Goal: Task Accomplishment & Management: Complete application form

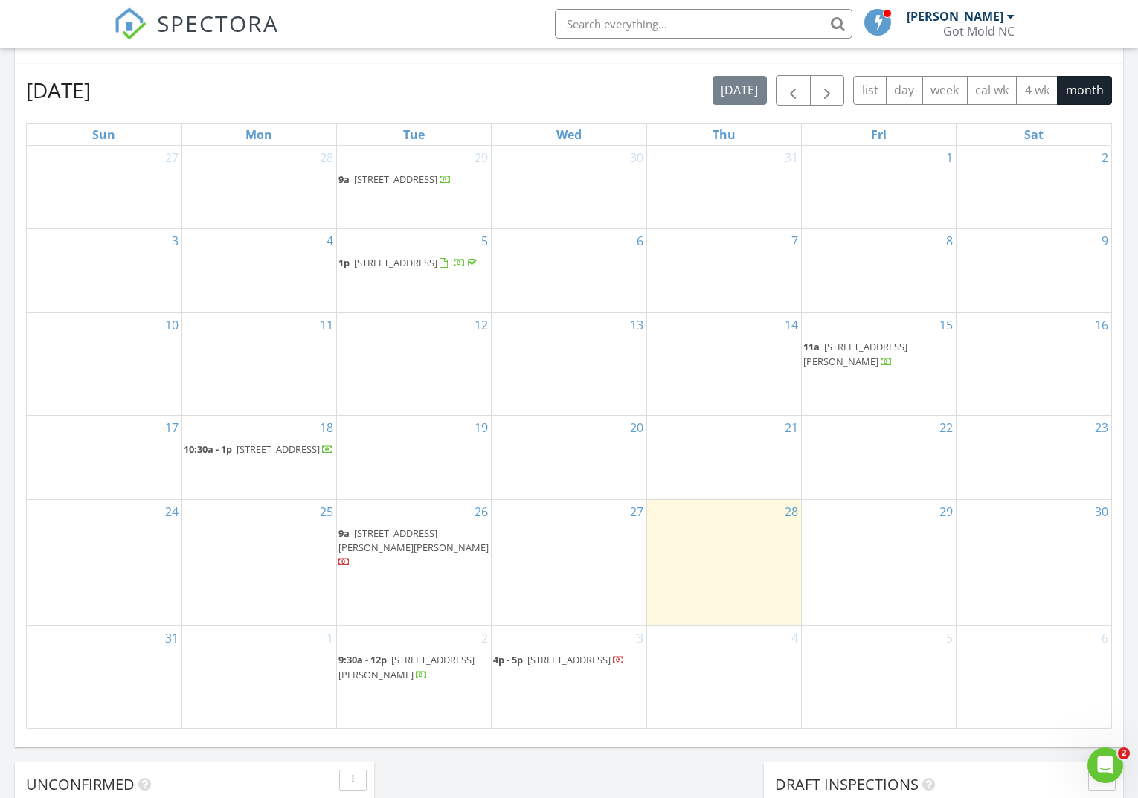
scroll to position [637, 0]
click at [443, 554] on span "103 Harold Ln, Davis 28524" at bounding box center [414, 540] width 150 height 28
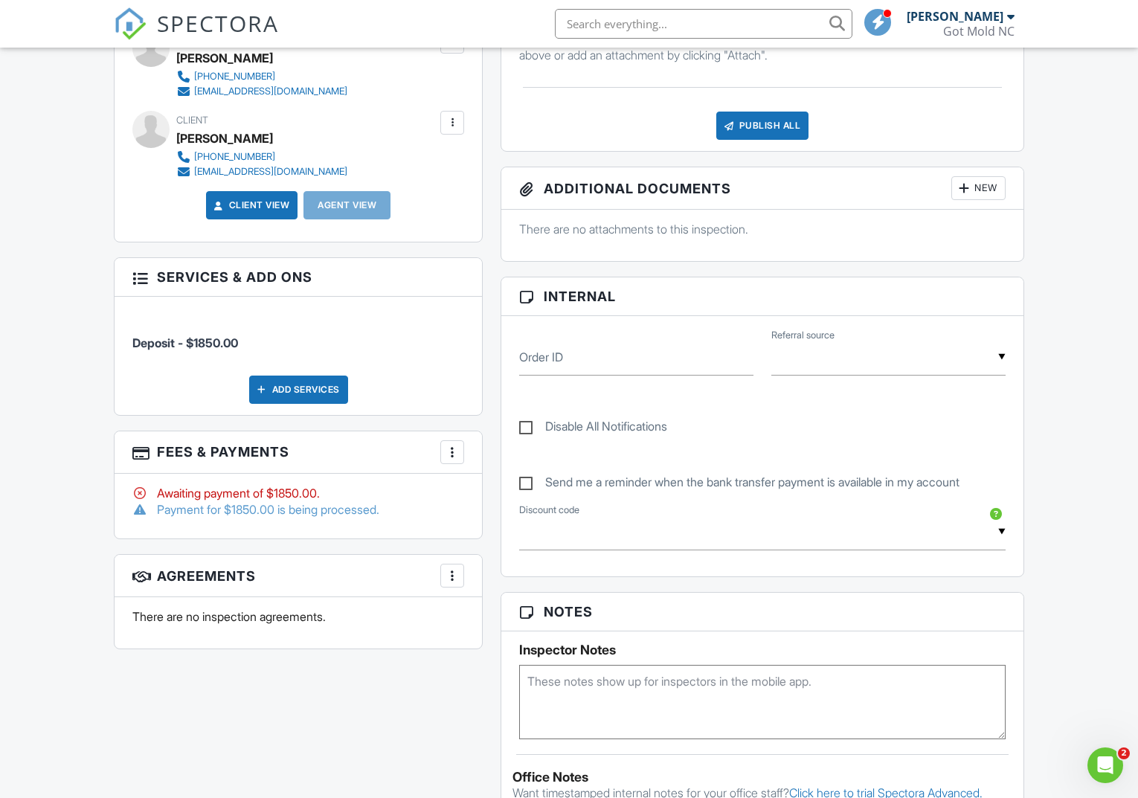
scroll to position [461, 0]
click at [331, 506] on div "Payment for $1850.00 is being processed." at bounding box center [298, 509] width 332 height 16
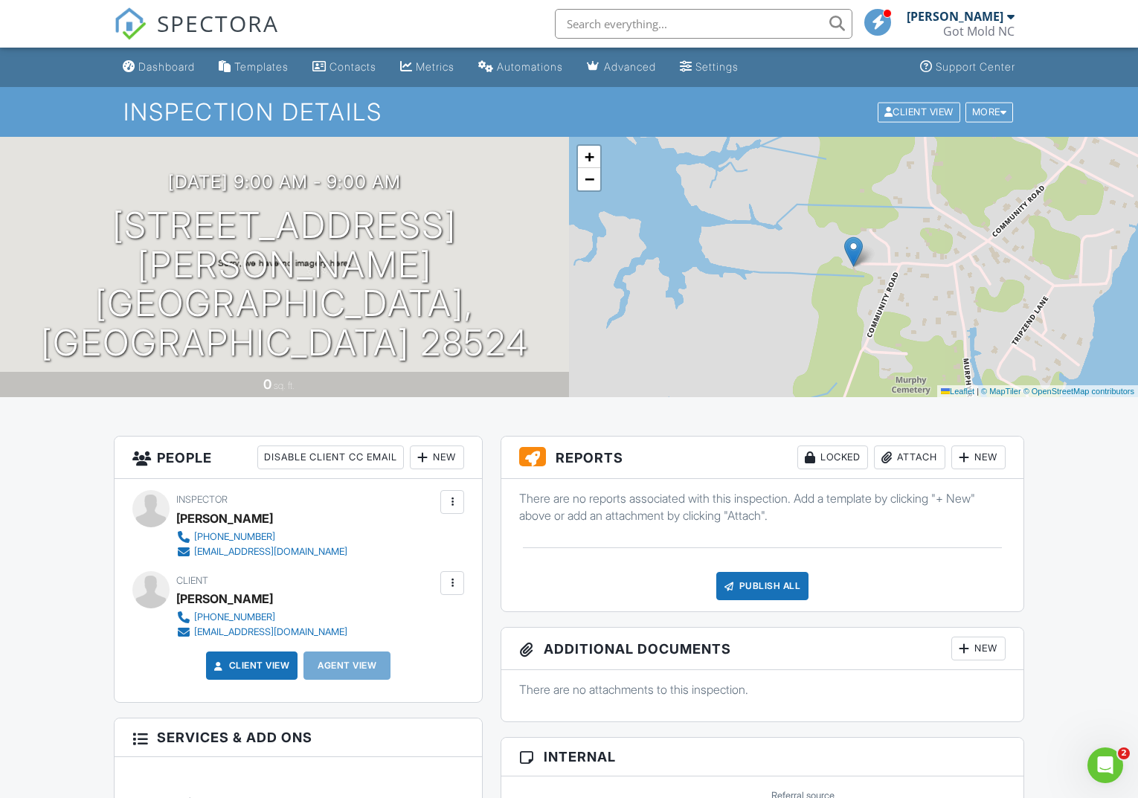
scroll to position [0, 0]
drag, startPoint x: 193, startPoint y: 19, endPoint x: 212, endPoint y: 33, distance: 24.0
click at [193, 19] on span "SPECTORA" at bounding box center [218, 22] width 122 height 31
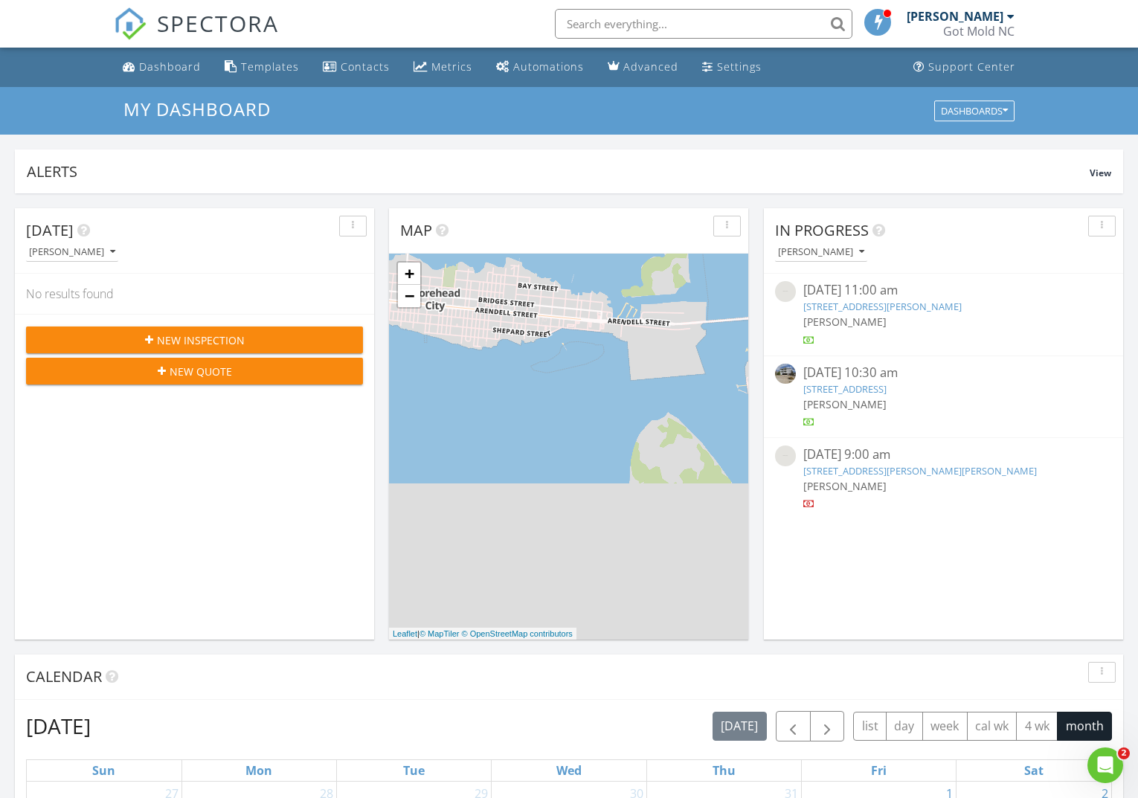
click at [197, 336] on span "New Inspection" at bounding box center [201, 341] width 88 height 16
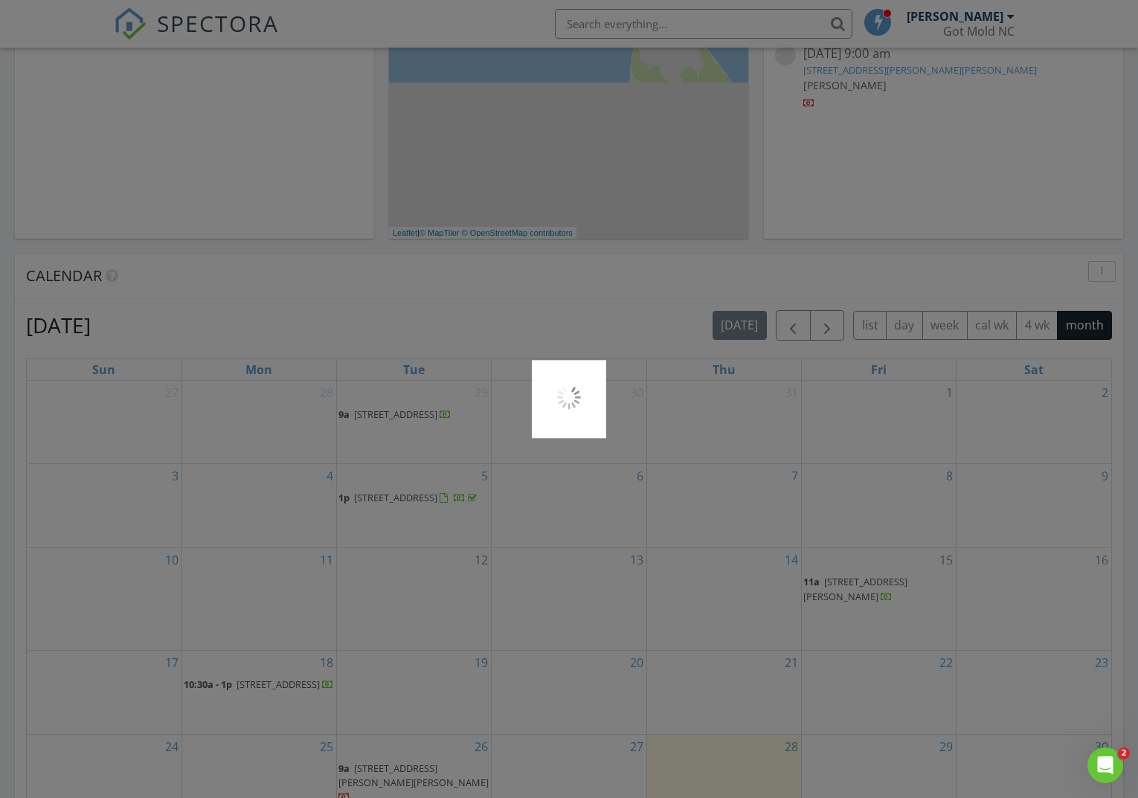
scroll to position [402, 0]
drag, startPoint x: 203, startPoint y: 28, endPoint x: 218, endPoint y: 28, distance: 14.9
click at [203, 28] on div at bounding box center [569, 399] width 1138 height 798
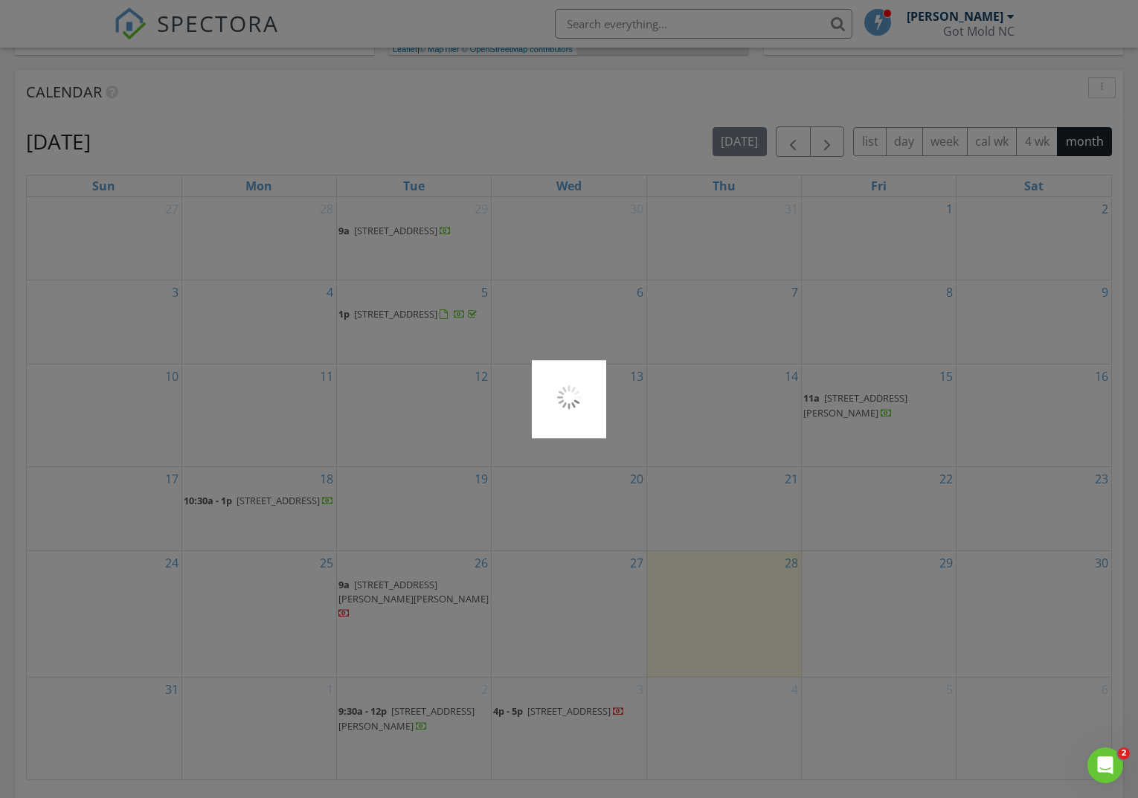
scroll to position [598, 0]
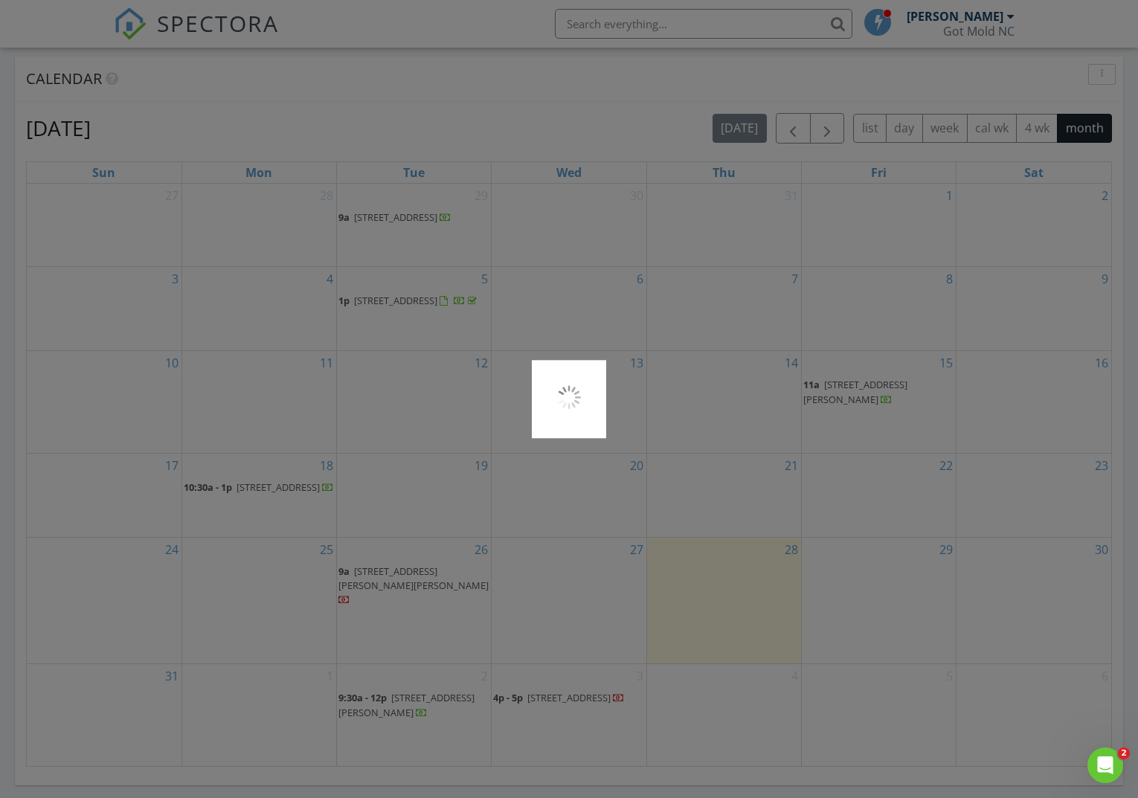
drag, startPoint x: 627, startPoint y: 247, endPoint x: 623, endPoint y: 260, distance: 13.4
click at [627, 247] on div at bounding box center [569, 399] width 1138 height 798
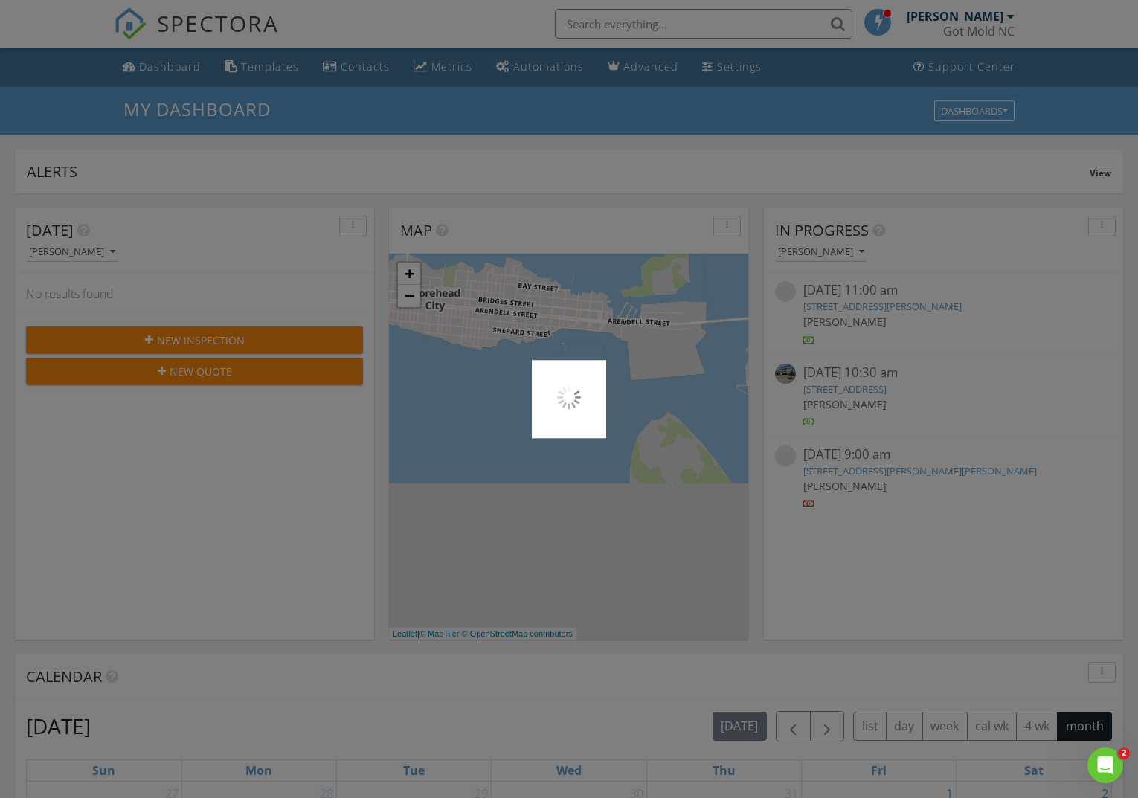
scroll to position [0, 0]
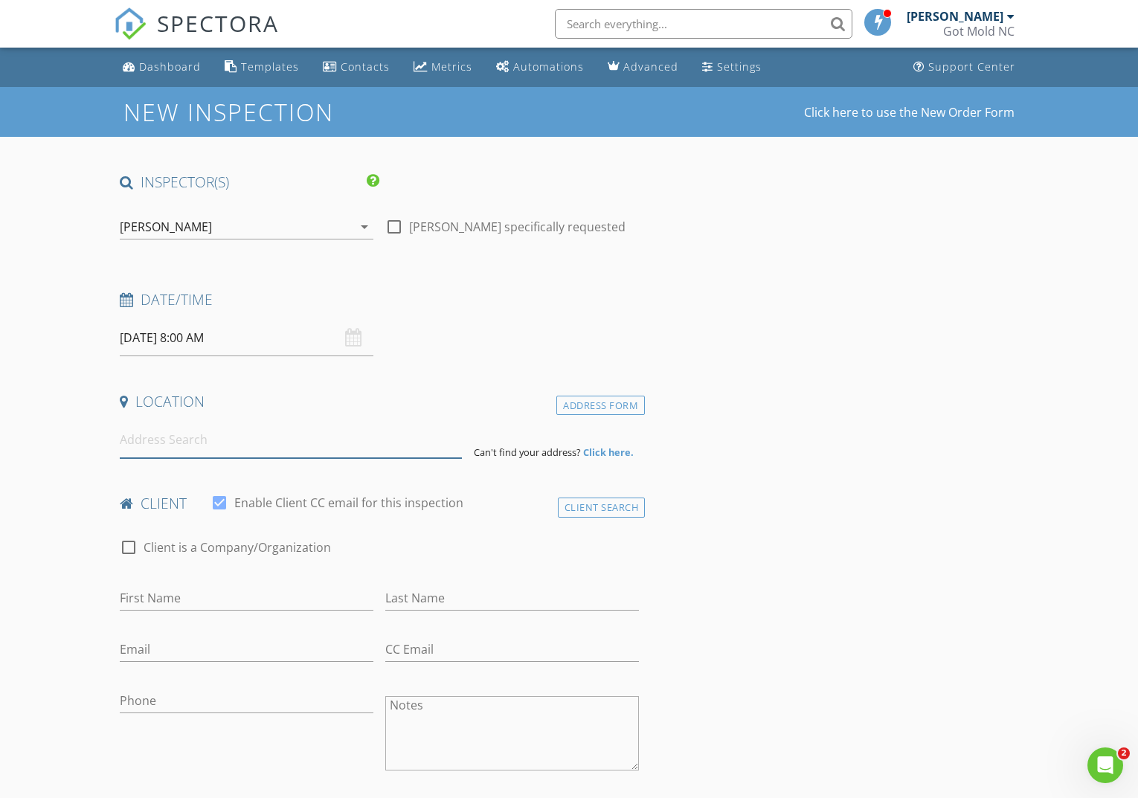
click at [237, 442] on input at bounding box center [291, 440] width 342 height 36
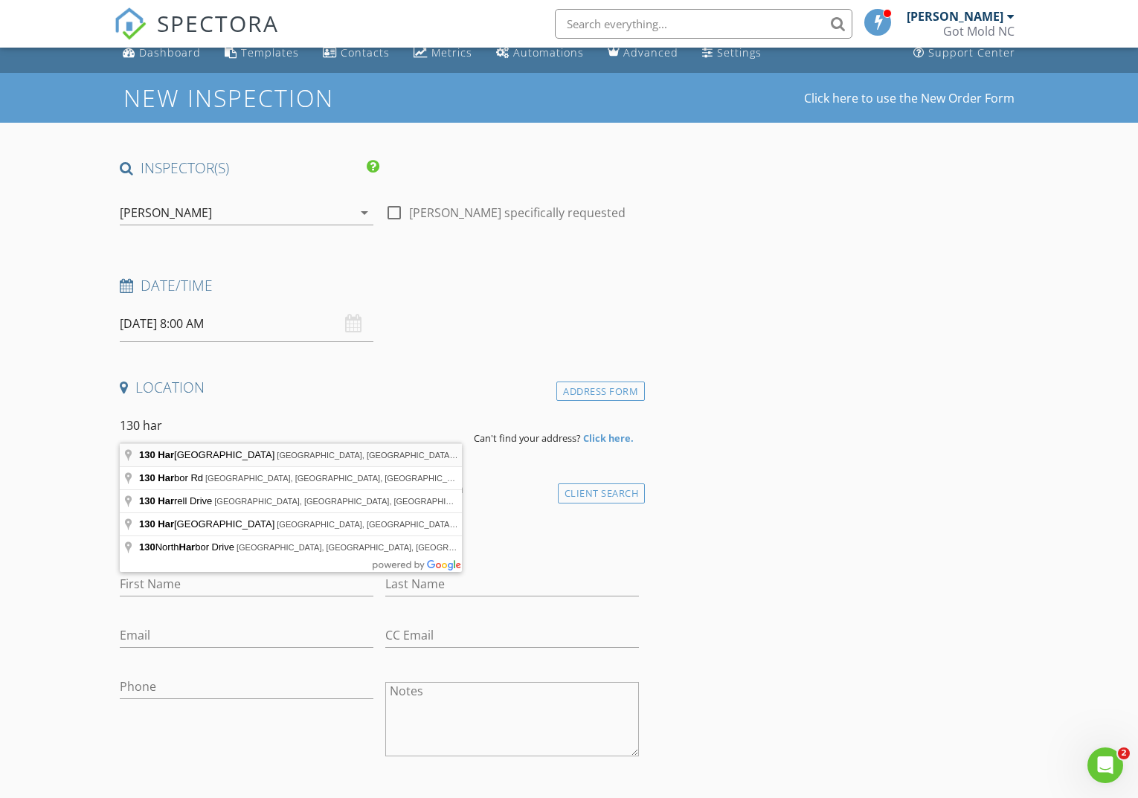
type input "130 Harold Lane, Davis, NC, USA"
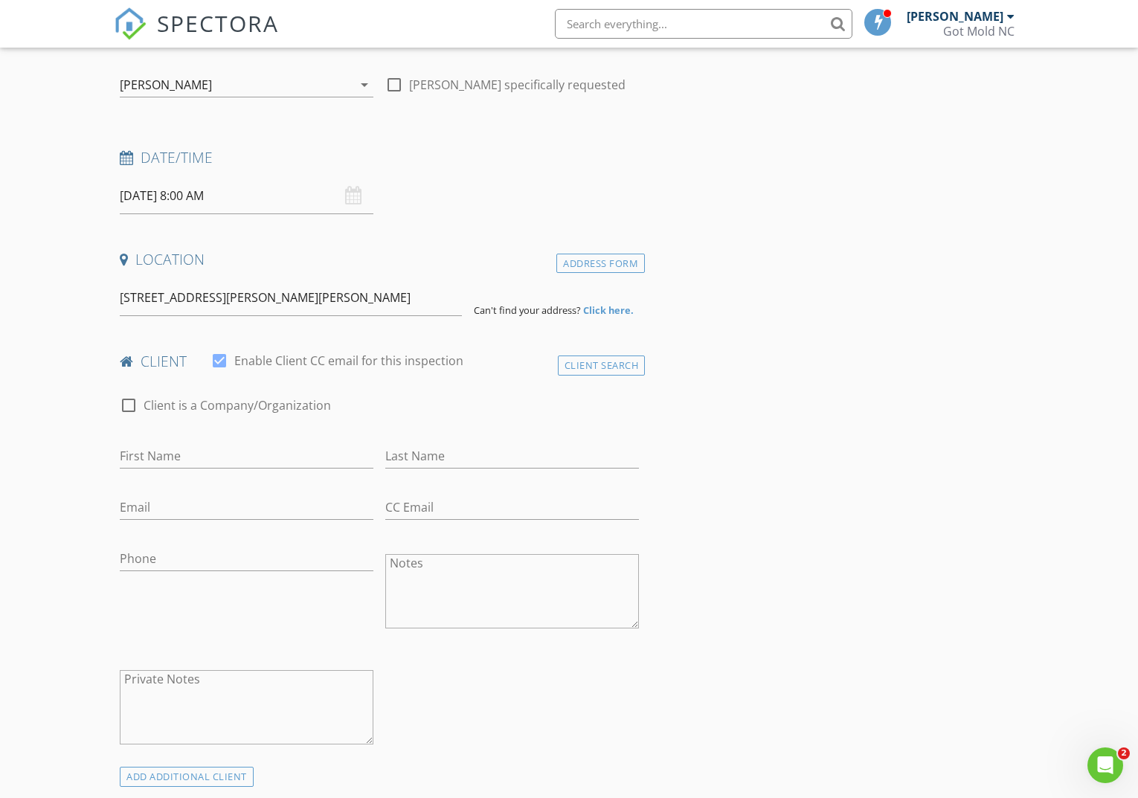
scroll to position [144, 0]
click at [187, 467] on div "First Name" at bounding box center [247, 461] width 254 height 39
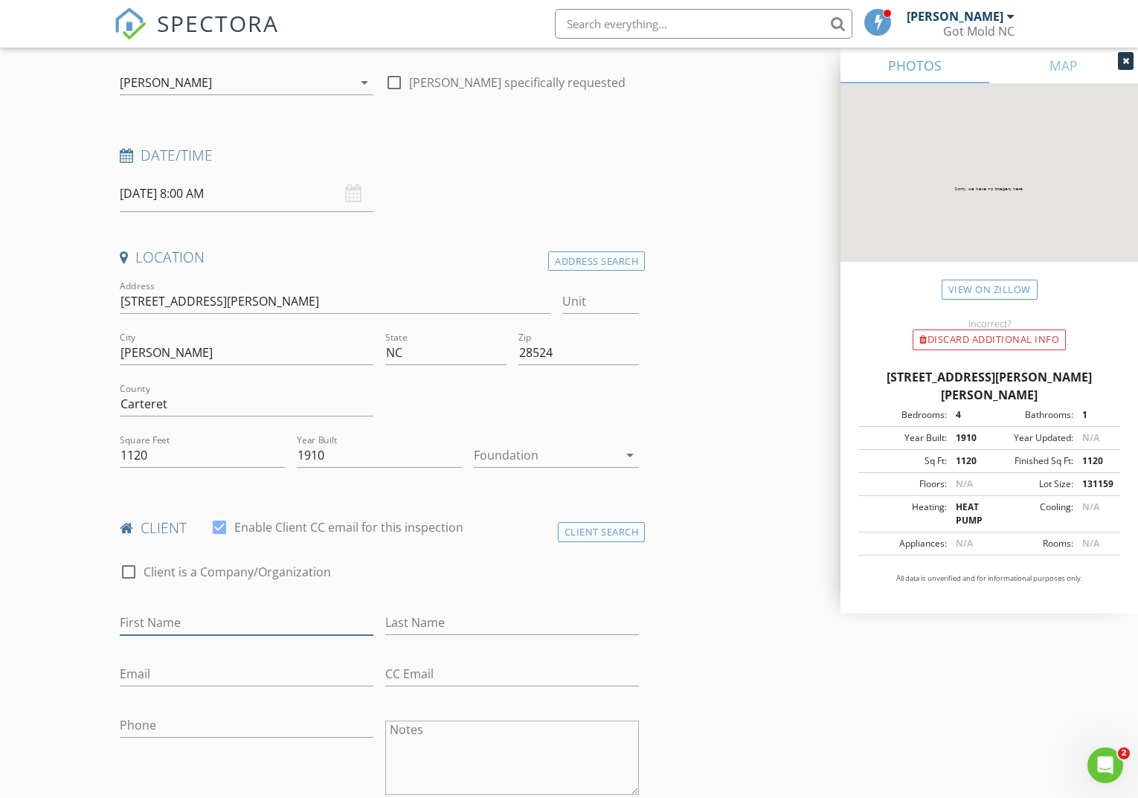
click at [192, 599] on div "First Name" at bounding box center [247, 624] width 266 height 51
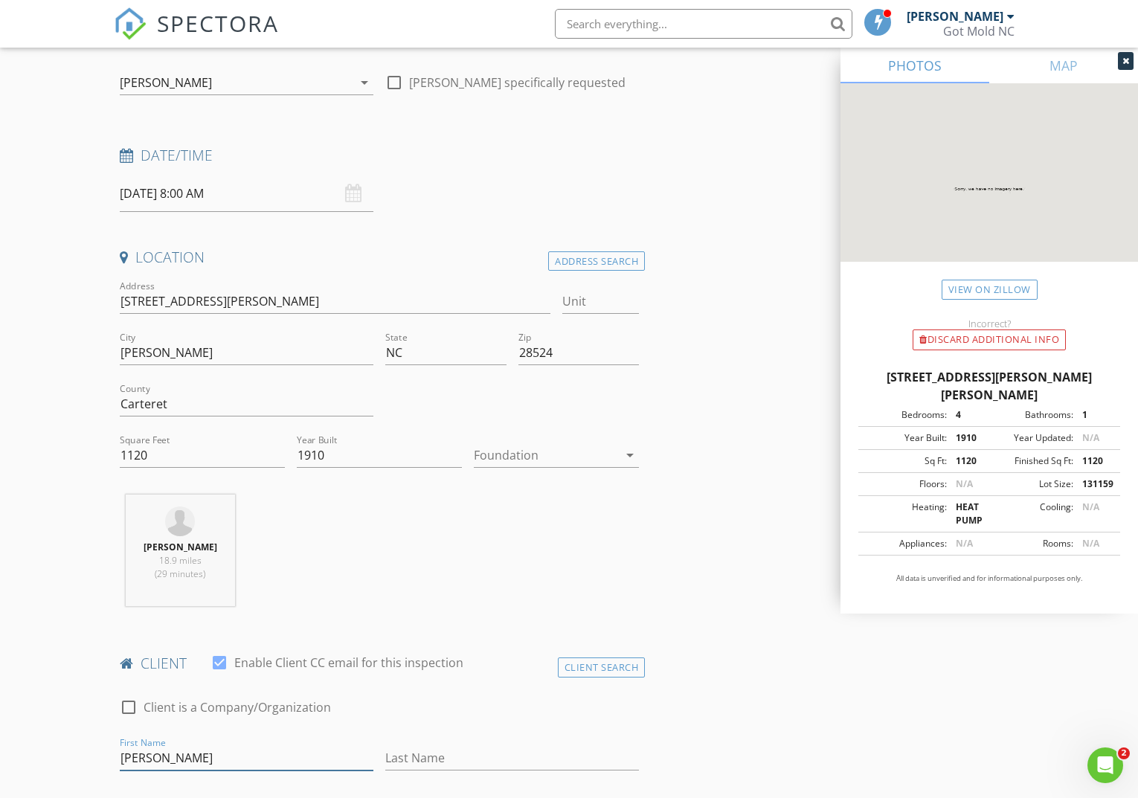
type input "[PERSON_NAME]"
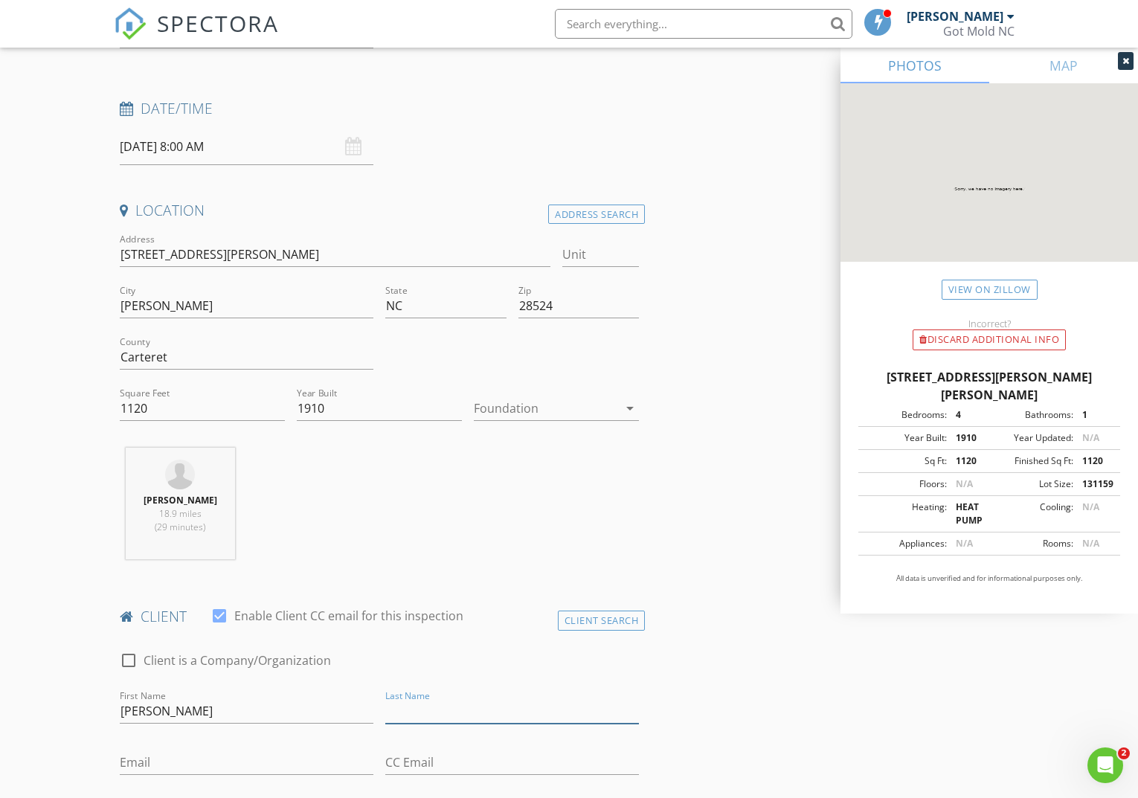
scroll to position [192, 0]
drag, startPoint x: 202, startPoint y: 705, endPoint x: 68, endPoint y: 708, distance: 133.9
click at [609, 611] on div "Client Search" at bounding box center [602, 620] width 88 height 20
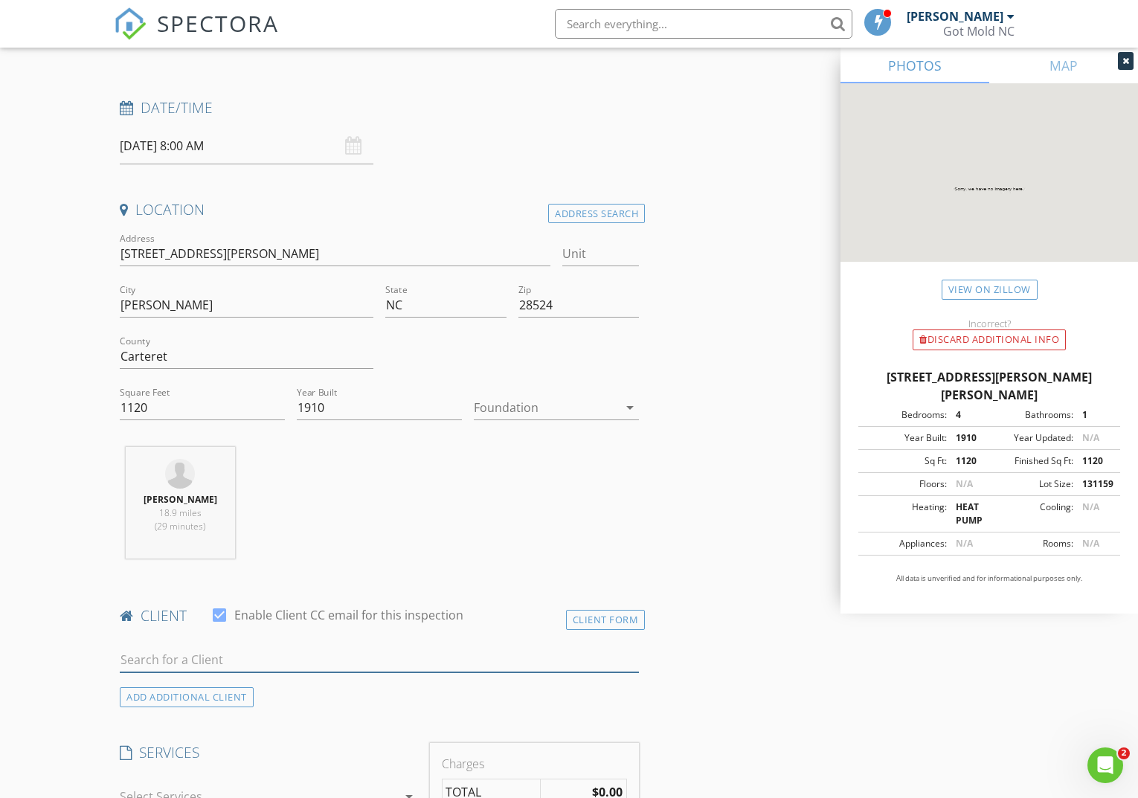
click at [299, 662] on input "text" at bounding box center [379, 660] width 519 height 25
type input "shannon tr"
click at [284, 688] on li "Shannon Triolo swtriolo@att.net" at bounding box center [380, 694] width 518 height 42
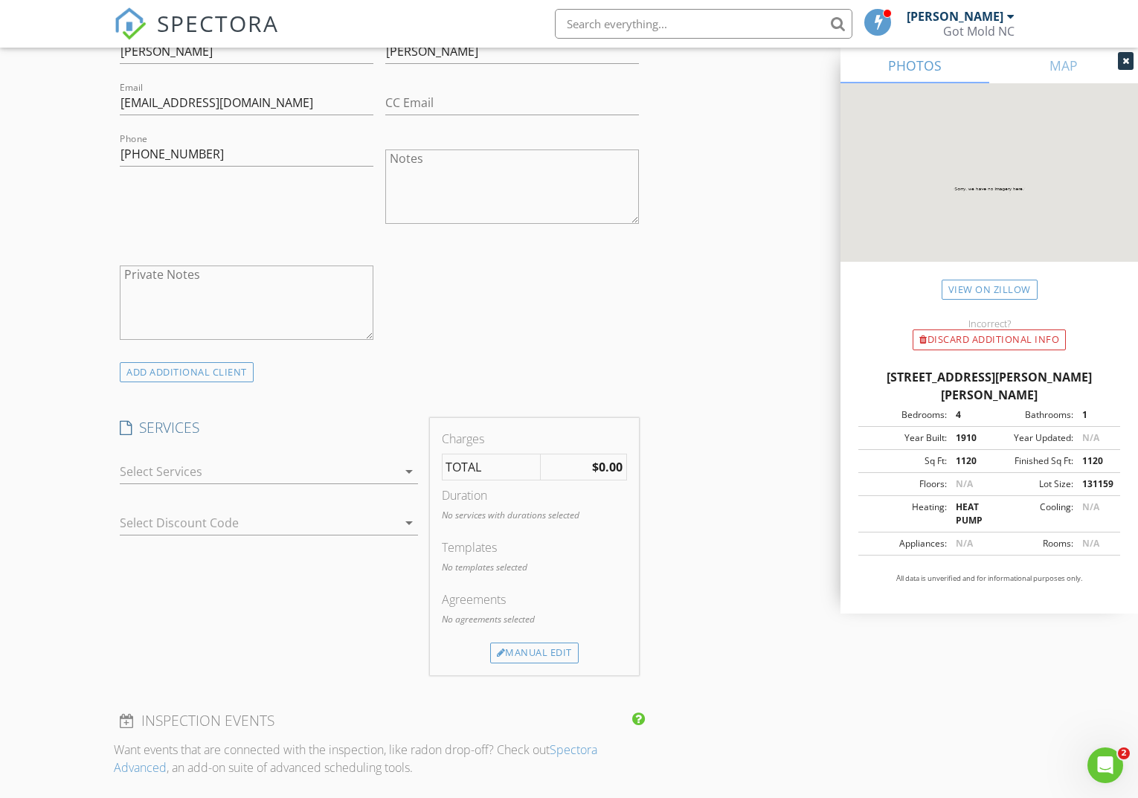
scroll to position [853, 0]
click at [388, 466] on div at bounding box center [259, 470] width 278 height 24
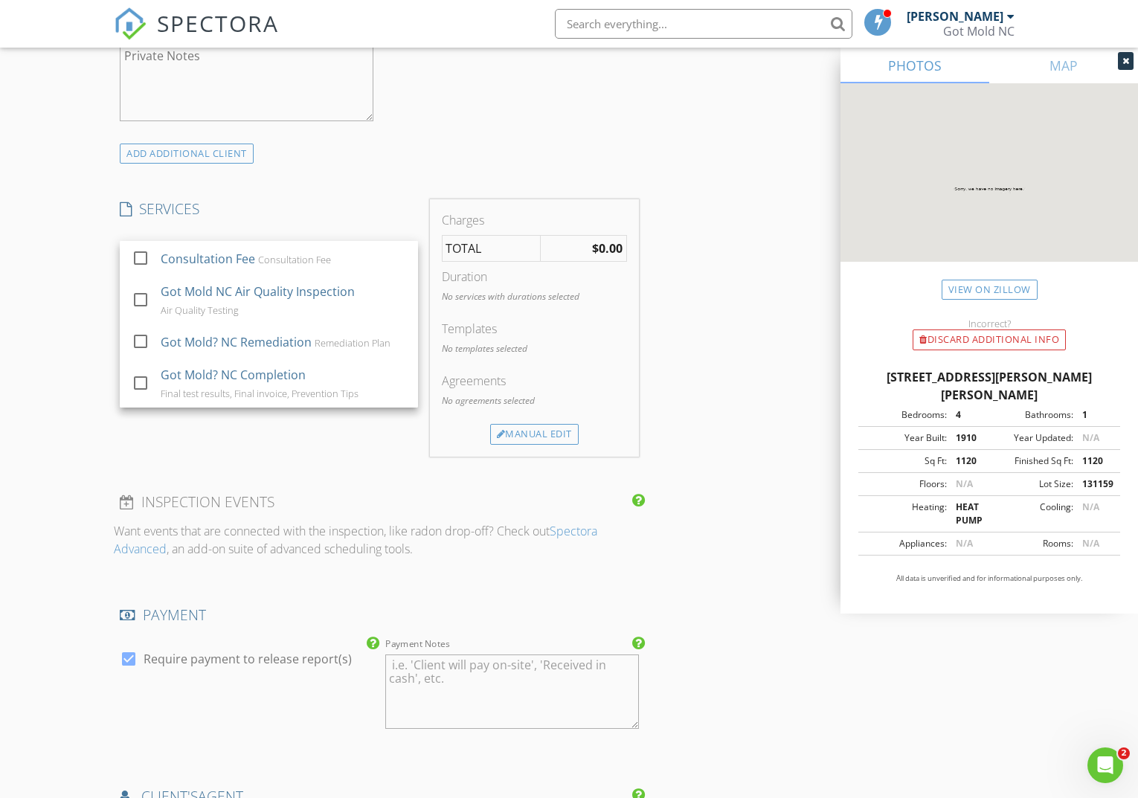
scroll to position [1071, 0]
click at [321, 169] on div "INSPECTOR(S) check_box J.W. Parker PRIMARY J.W. Parker arrow_drop_down check_bo…" at bounding box center [379, 278] width 531 height 2352
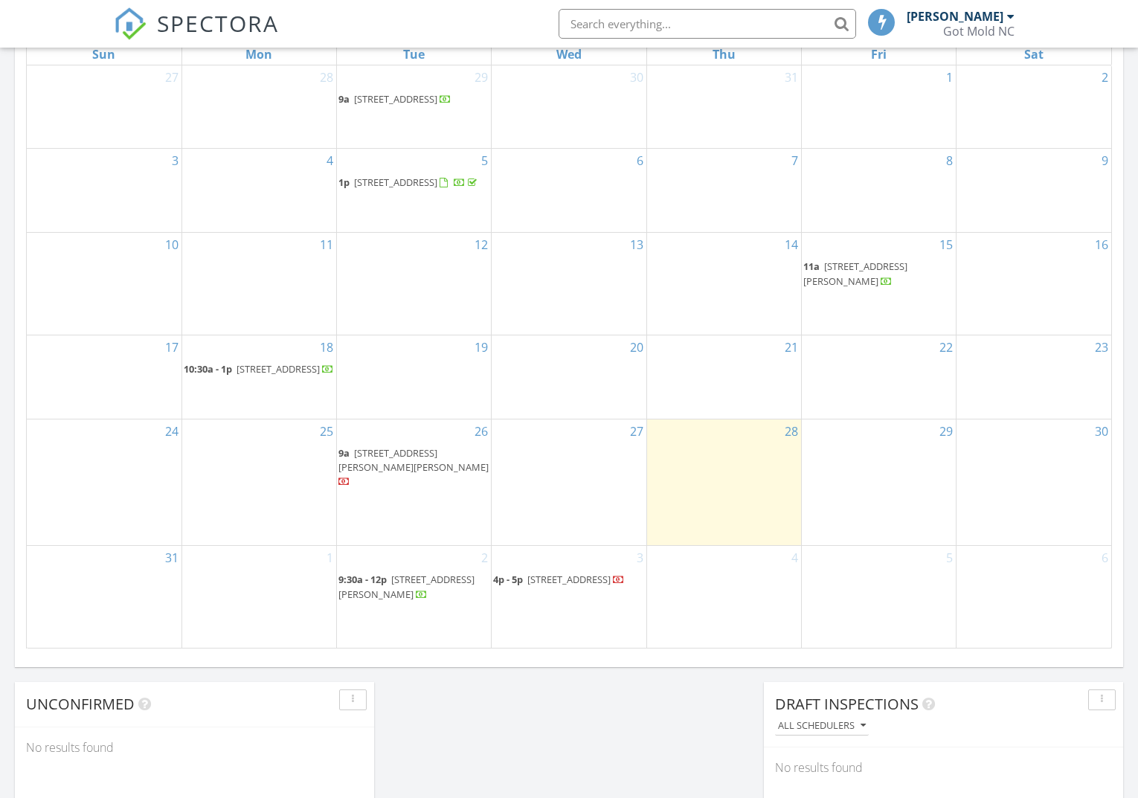
scroll to position [769, 0]
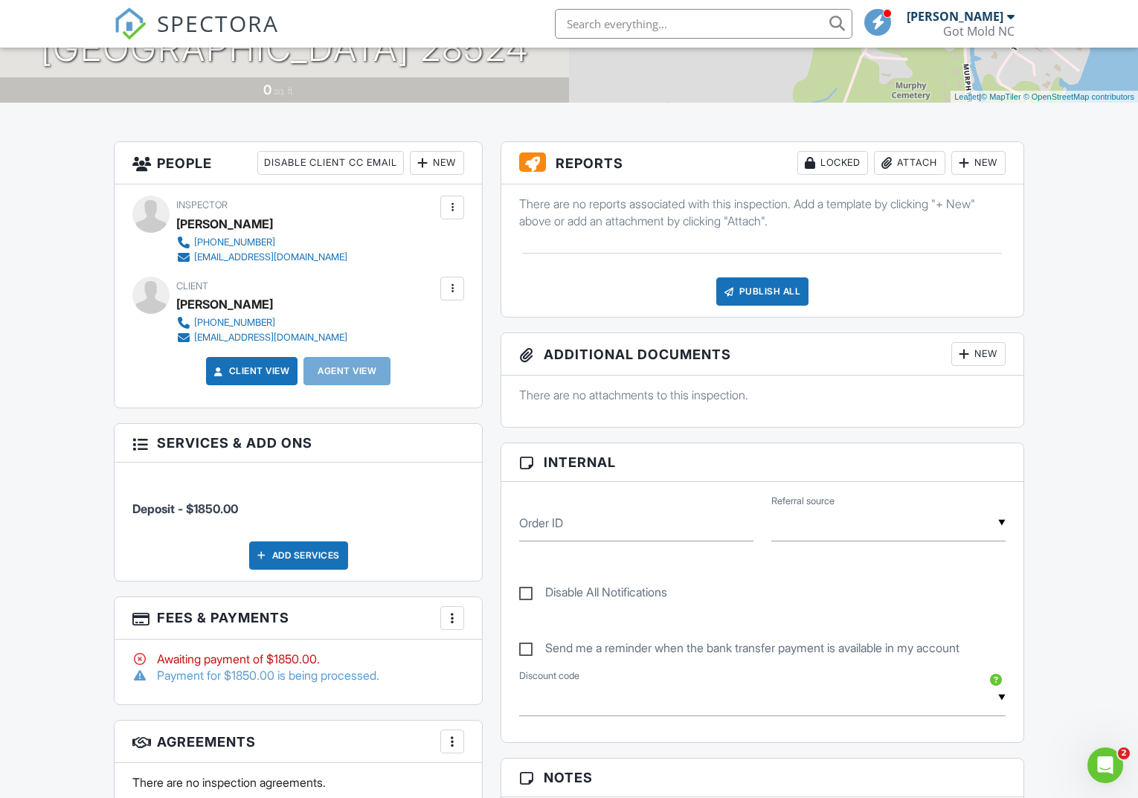
scroll to position [291, 0]
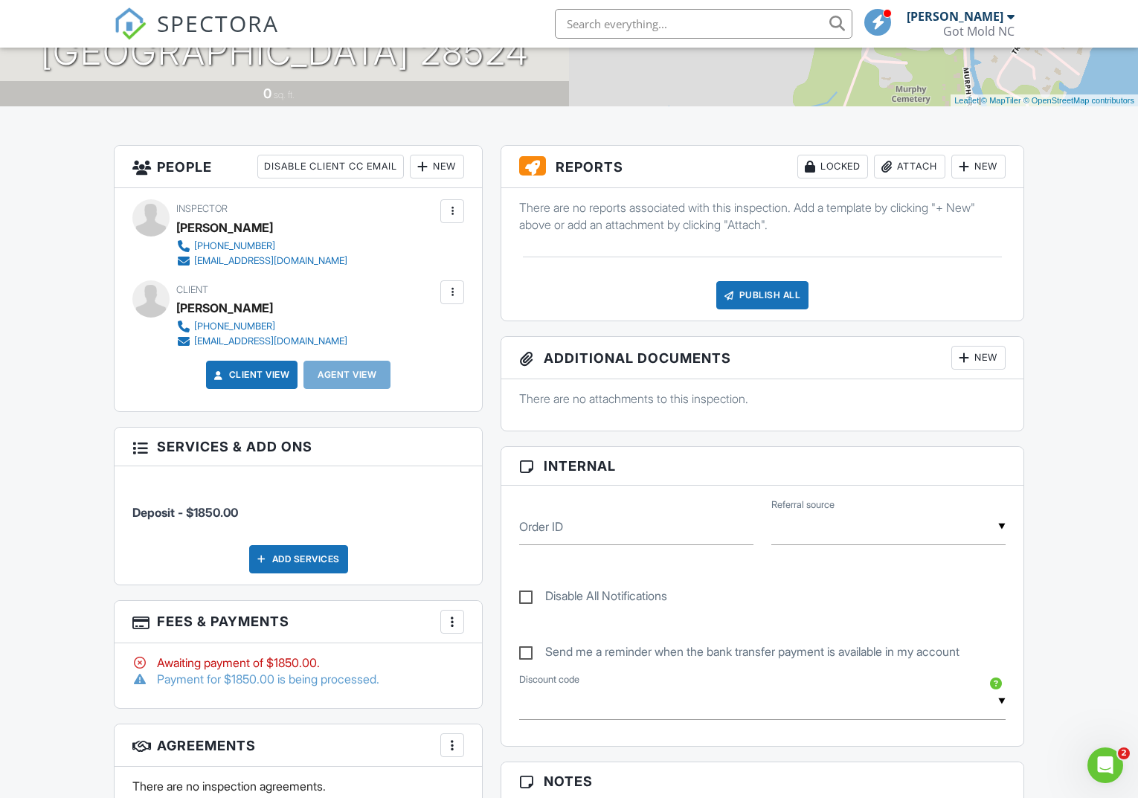
click at [301, 555] on div "Add Services" at bounding box center [298, 559] width 99 height 28
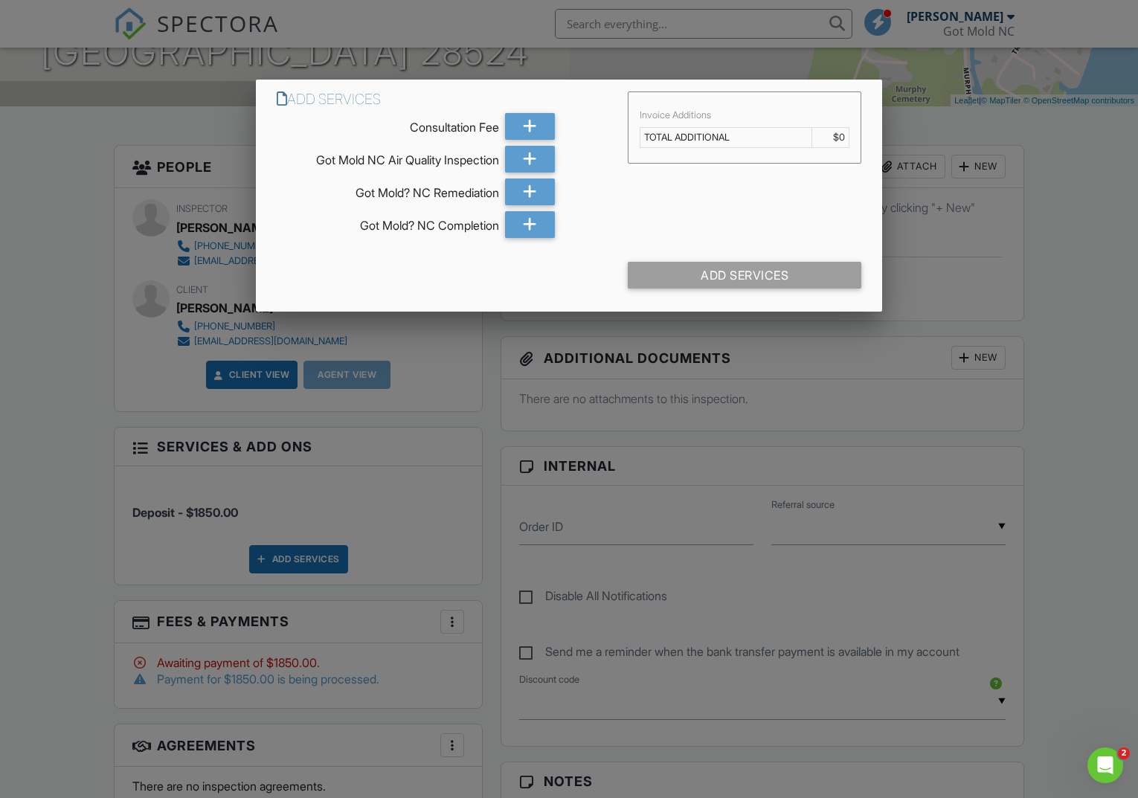
click at [80, 185] on div at bounding box center [569, 425] width 1138 height 998
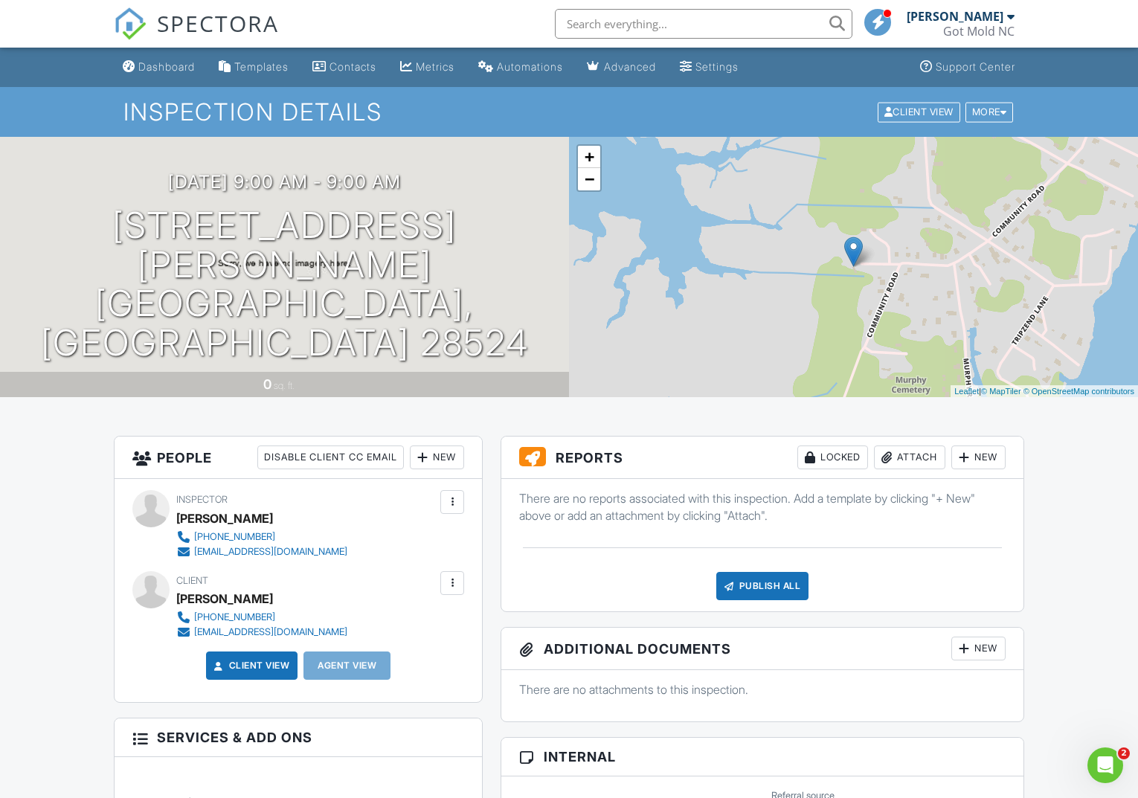
scroll to position [0, 0]
click at [739, 68] on div "Settings" at bounding box center [717, 66] width 43 height 13
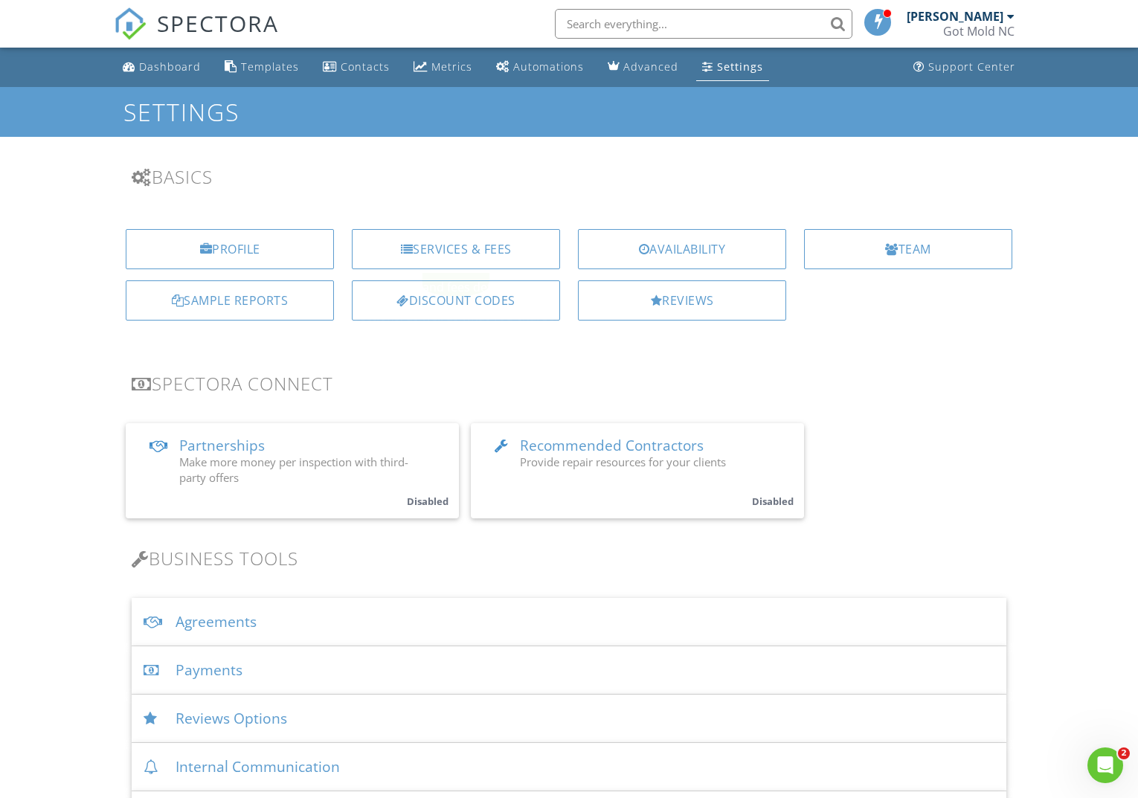
click at [455, 251] on div "Services & Fees" at bounding box center [456, 249] width 208 height 40
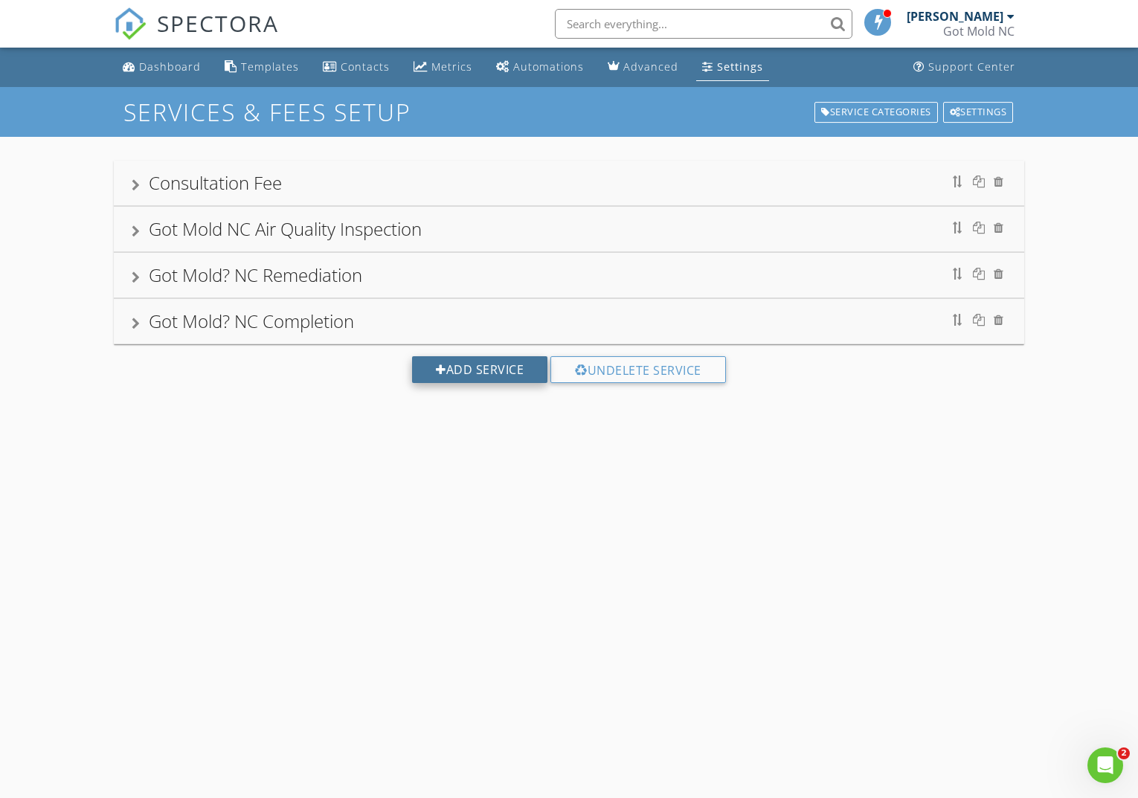
click at [491, 373] on div "Add Service" at bounding box center [479, 369] width 135 height 27
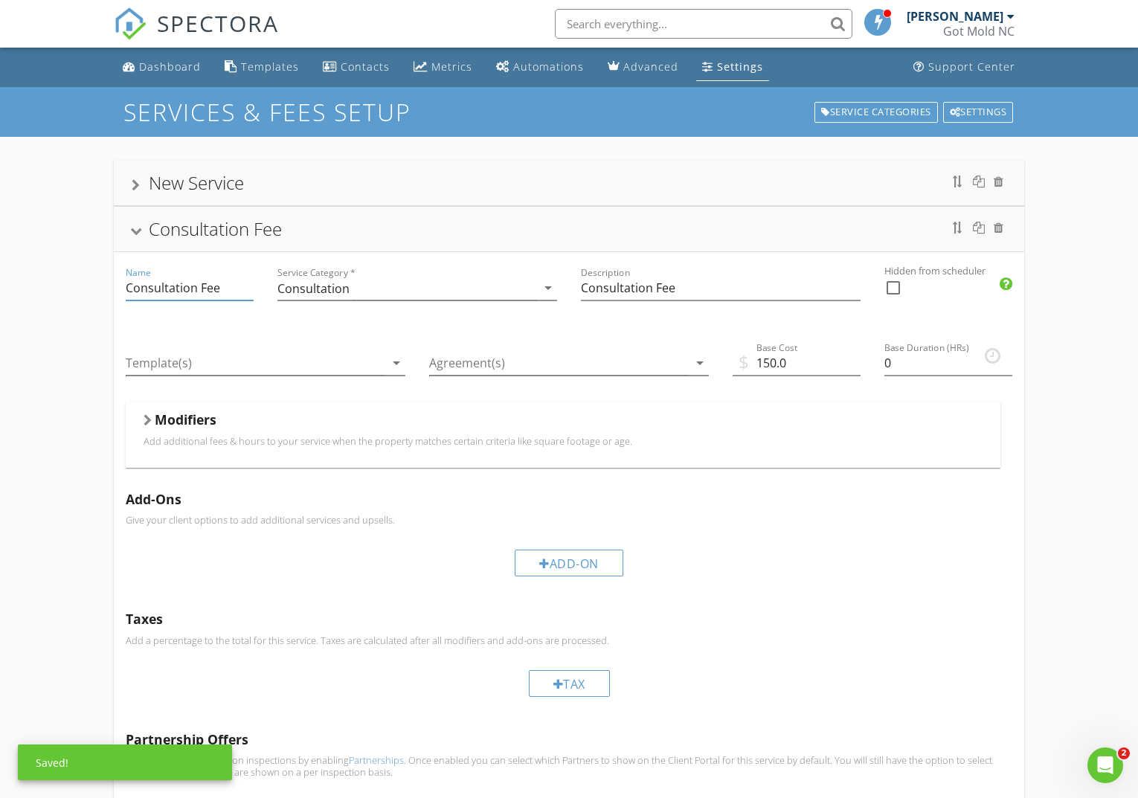
scroll to position [2, 0]
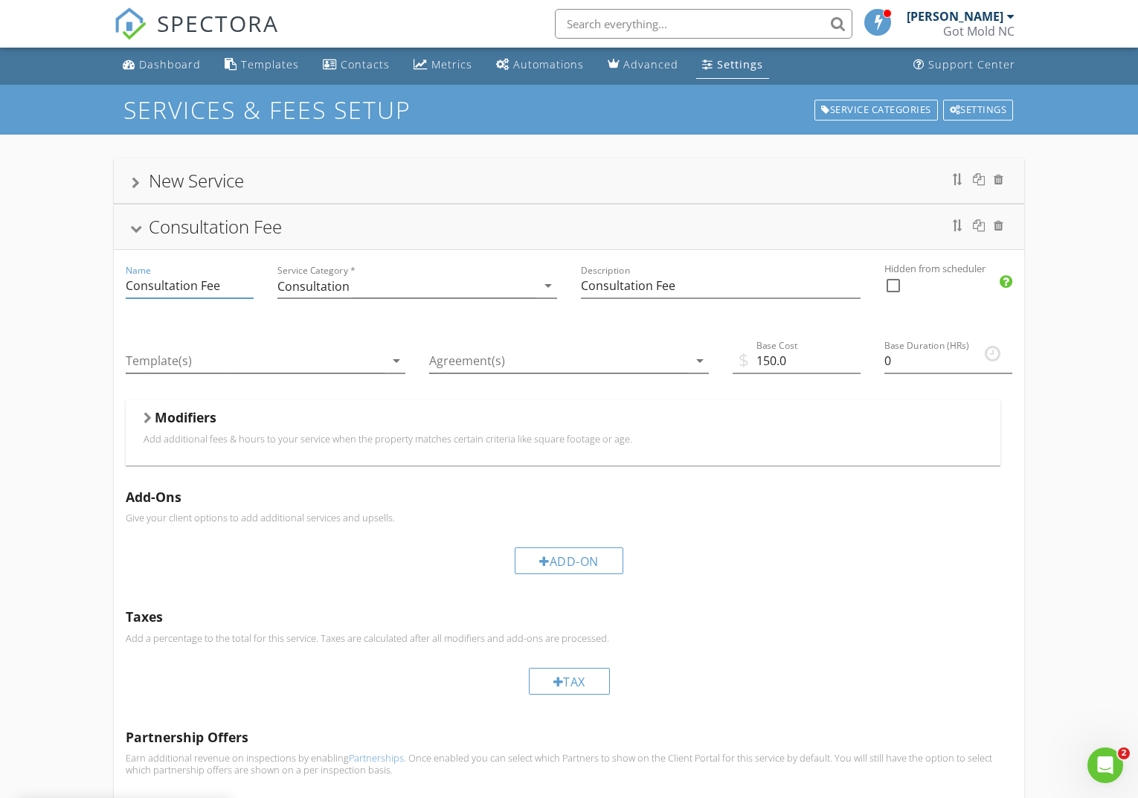
drag, startPoint x: 227, startPoint y: 290, endPoint x: 45, endPoint y: 289, distance: 181.5
click at [45, 289] on div "New Service Consultation Fee Name Consultation Fee Service Category * Consultat…" at bounding box center [569, 580] width 1138 height 890
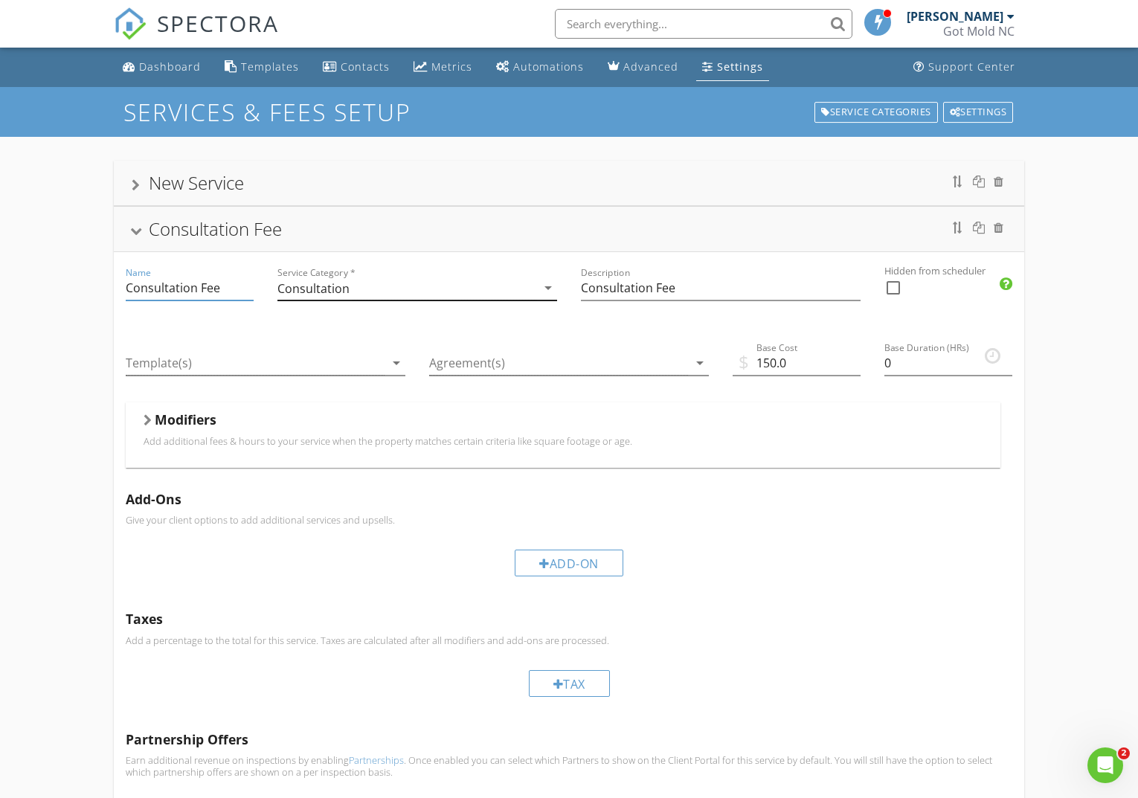
scroll to position [1, 0]
click at [461, 289] on div "Consultation" at bounding box center [407, 287] width 259 height 25
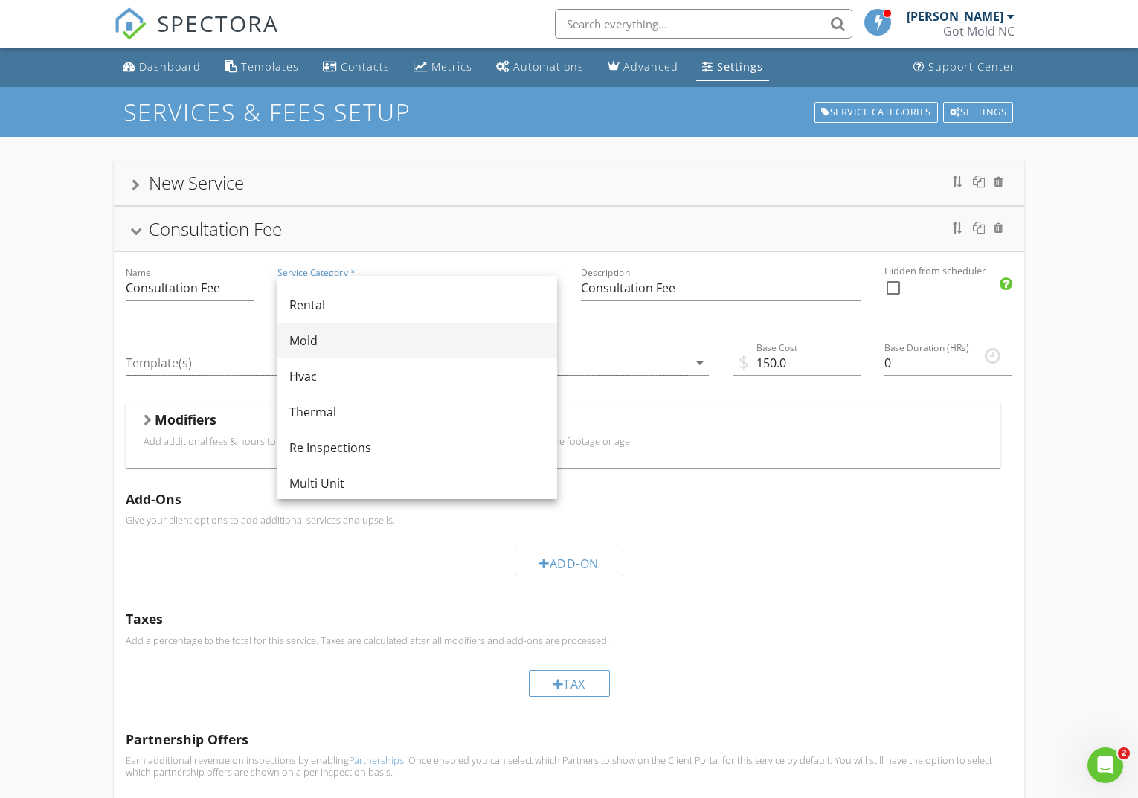
scroll to position [494, 0]
click at [307, 337] on div "Mold" at bounding box center [417, 342] width 256 height 18
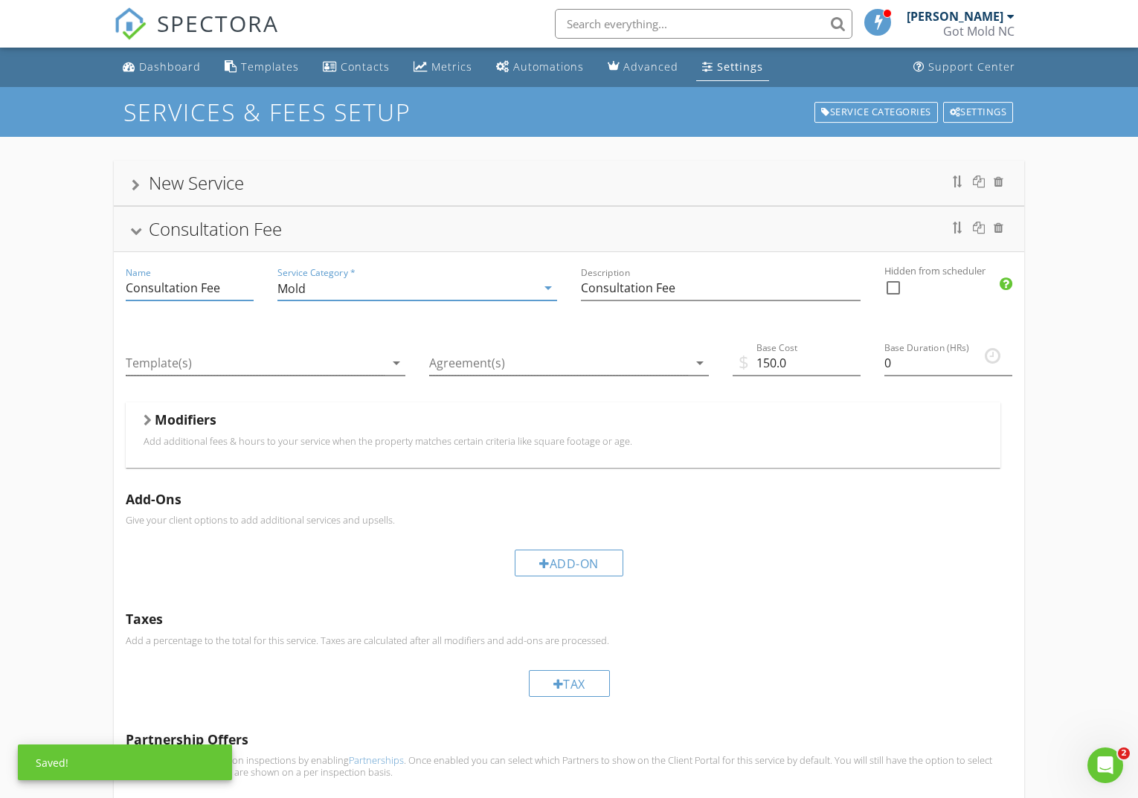
click at [226, 289] on input "Consultation Fee" at bounding box center [190, 288] width 128 height 25
drag, startPoint x: 226, startPoint y: 289, endPoint x: 80, endPoint y: 289, distance: 146.6
click at [80, 289] on div "New Service Consultation Fee Name Consultation Fee Service Category * Mold arro…" at bounding box center [569, 582] width 1138 height 890
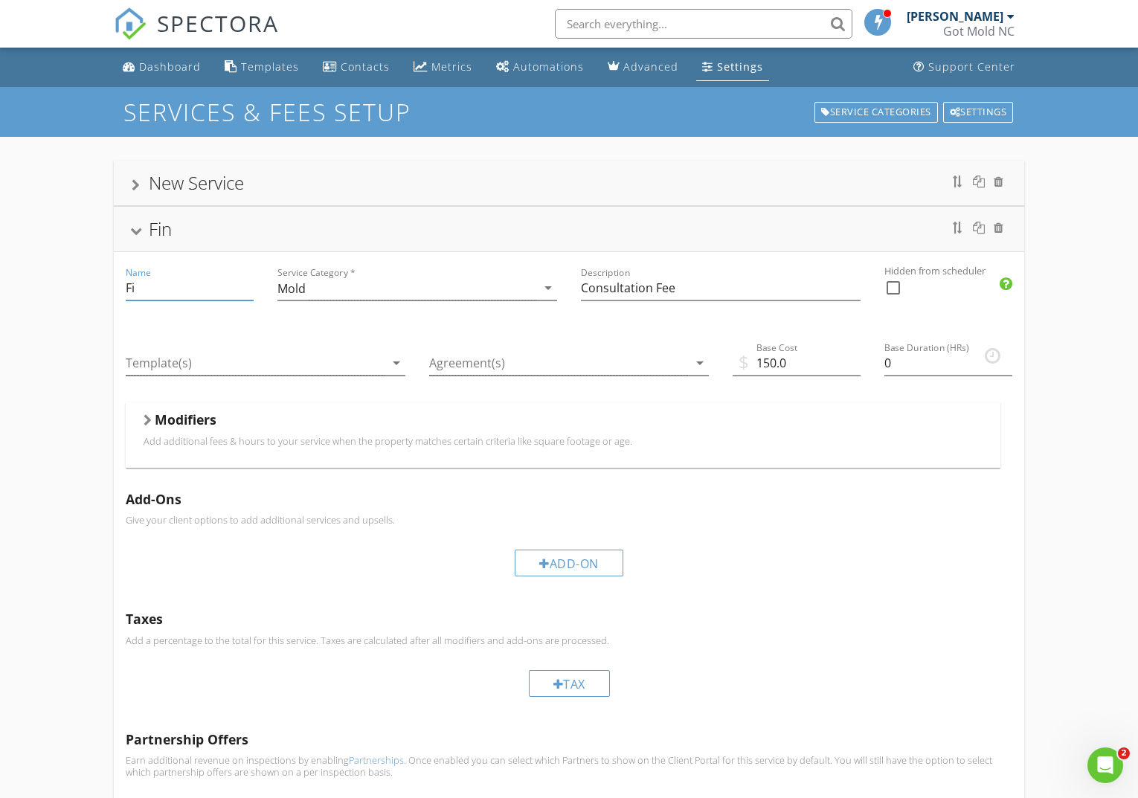
type input "F"
type input "Payment"
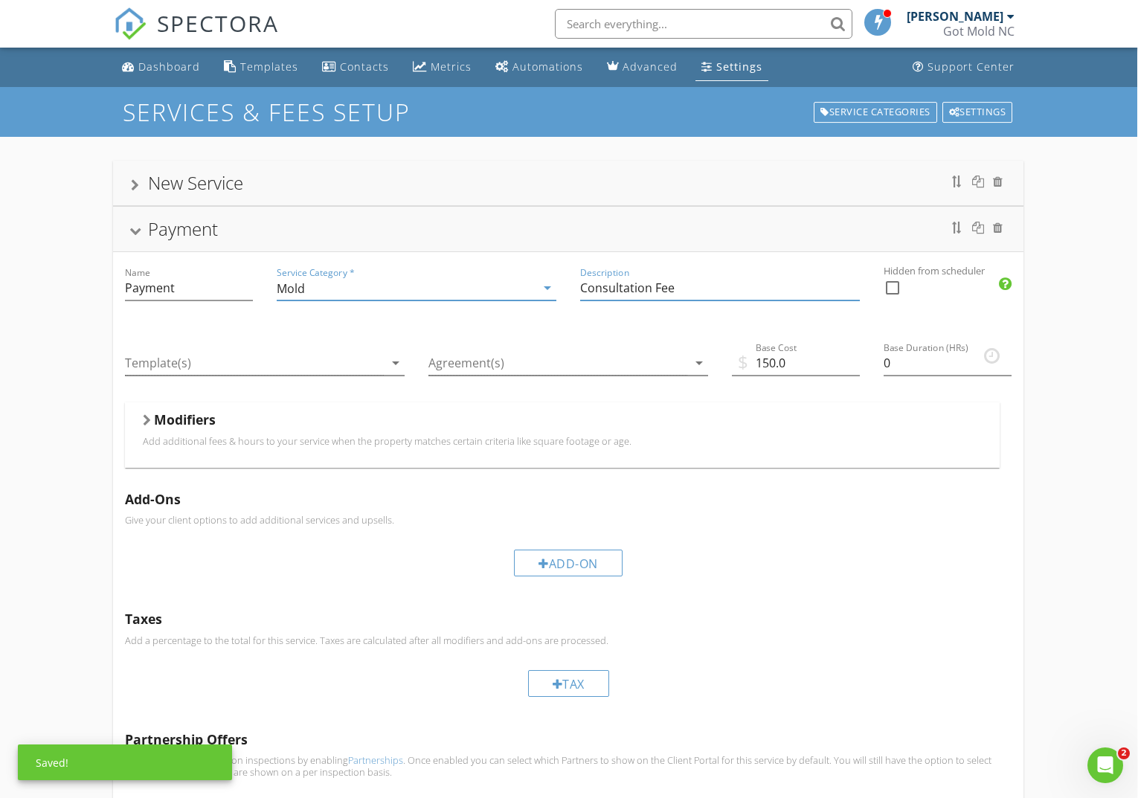
drag, startPoint x: 684, startPoint y: 287, endPoint x: 551, endPoint y: 288, distance: 133.2
click at [550, 288] on div "Name Payment Service Category * Mold arrow_drop_down Description Consultation F…" at bounding box center [568, 527] width 911 height 550
type input "Payment"
drag, startPoint x: 774, startPoint y: 365, endPoint x: 747, endPoint y: 365, distance: 26.8
click at [747, 364] on div "$ Base Cost 150.0" at bounding box center [796, 366] width 128 height 48
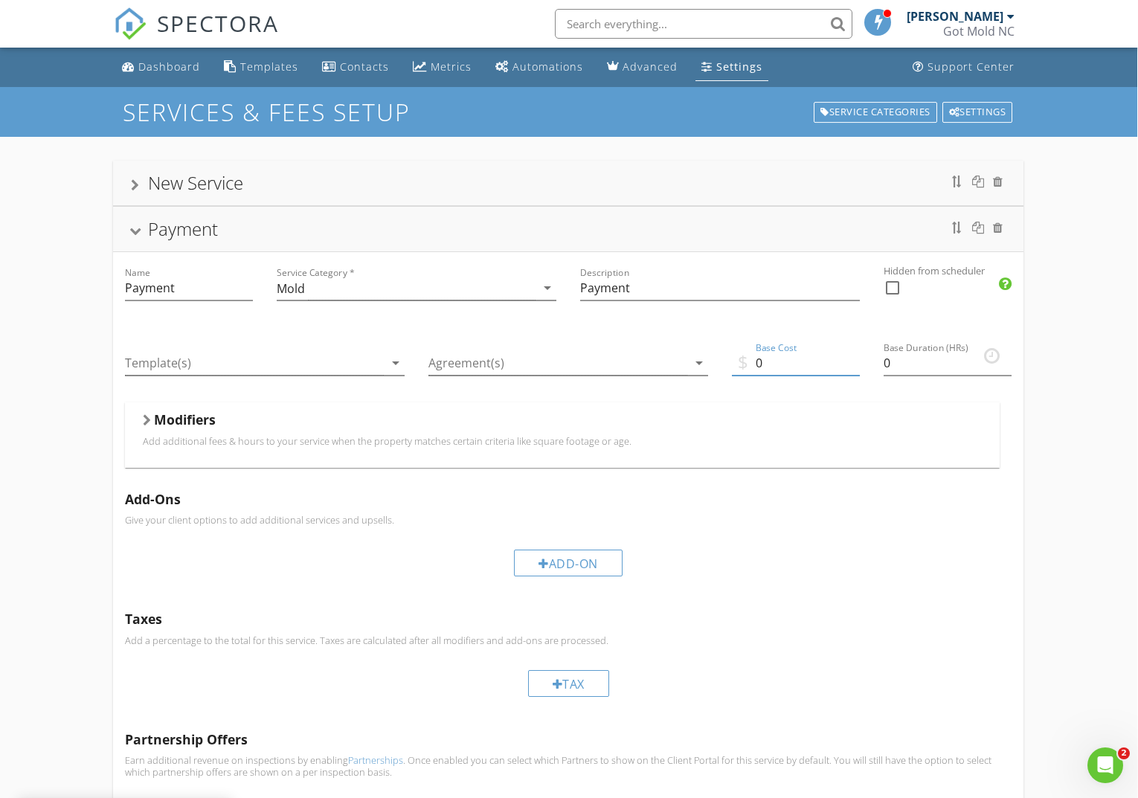
type input "0"
click at [814, 405] on div "Modifiers Add additional fees & hours to your service when the property matches…" at bounding box center [562, 434] width 875 height 65
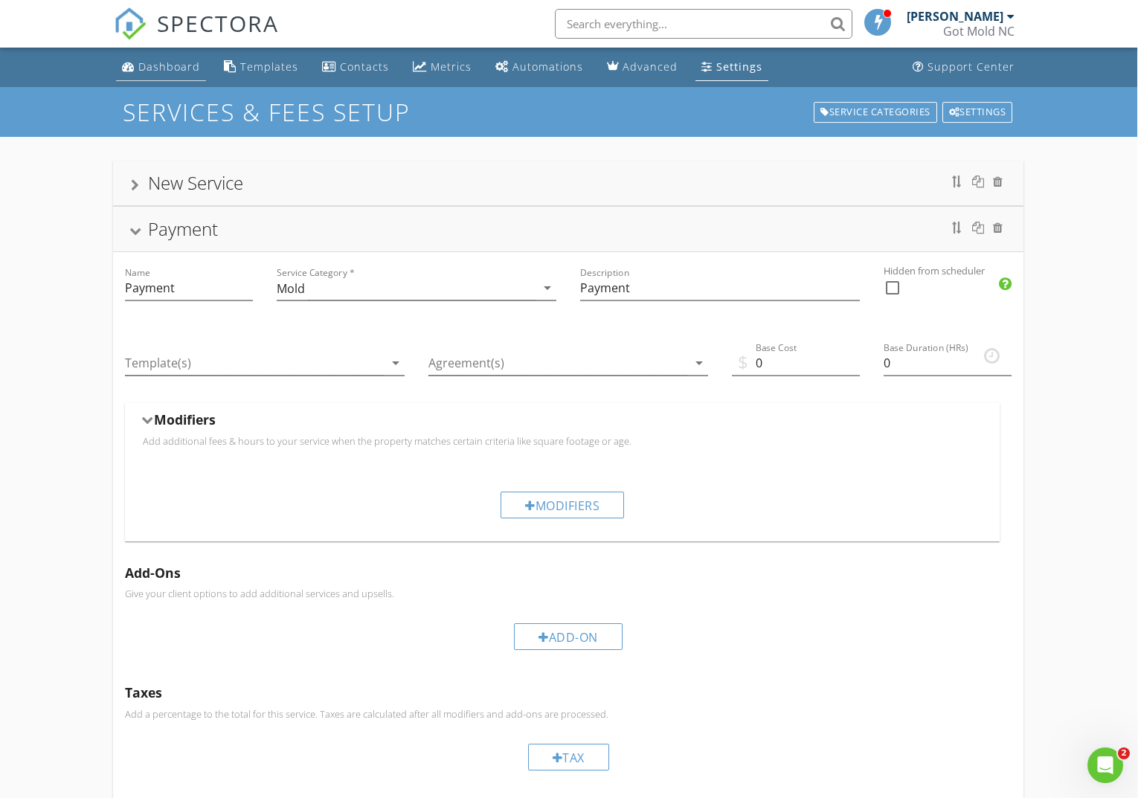
scroll to position [1, 1]
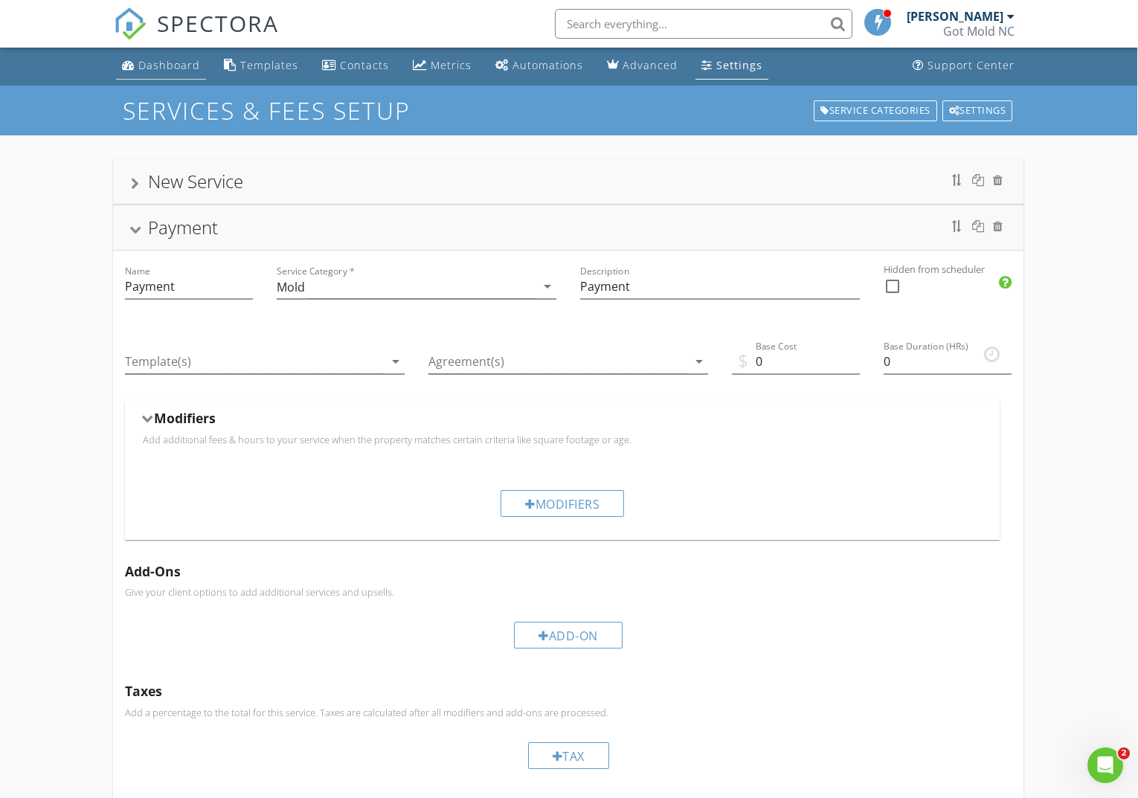
click at [144, 63] on div "Dashboard" at bounding box center [169, 65] width 62 height 14
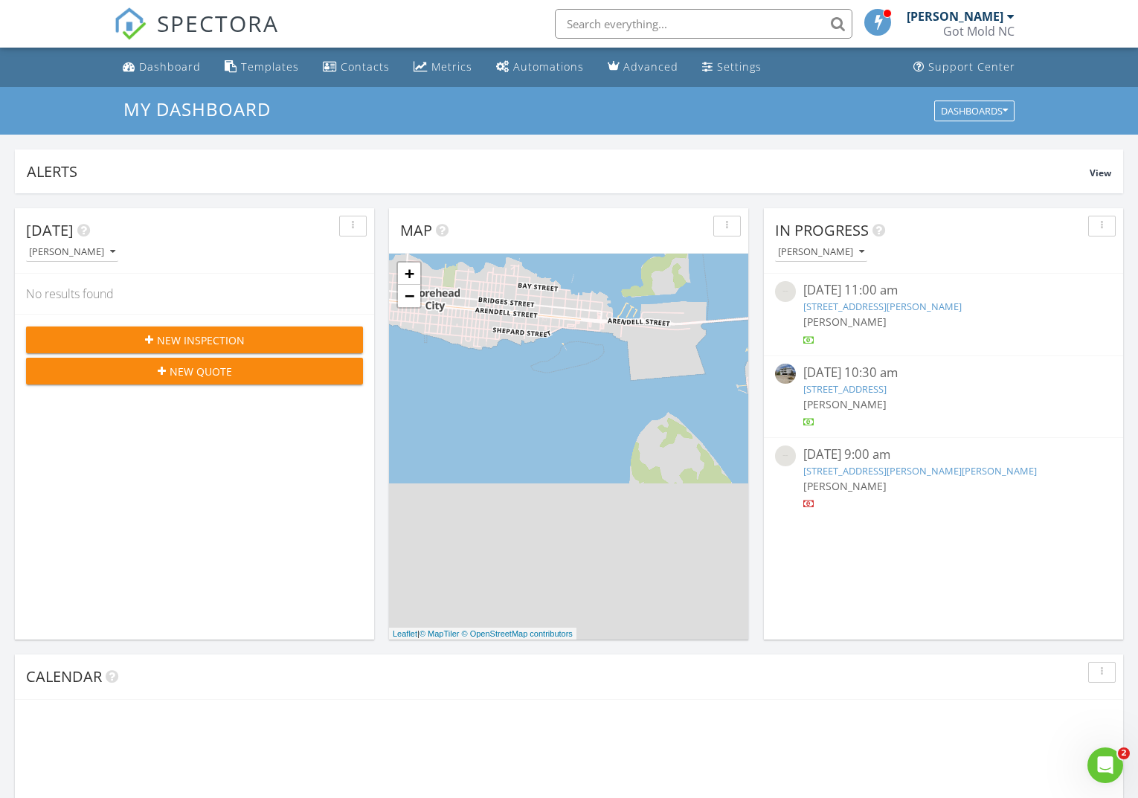
scroll to position [1355, 1139]
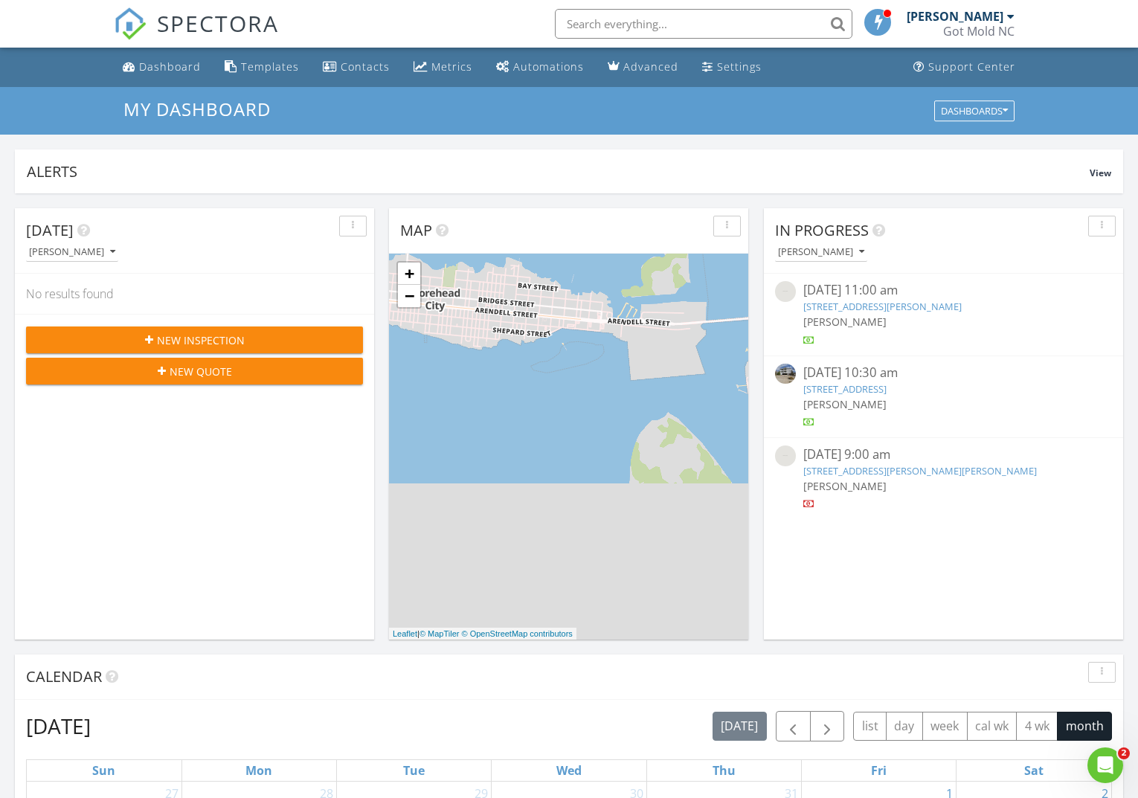
click at [193, 339] on span "New Inspection" at bounding box center [201, 341] width 88 height 16
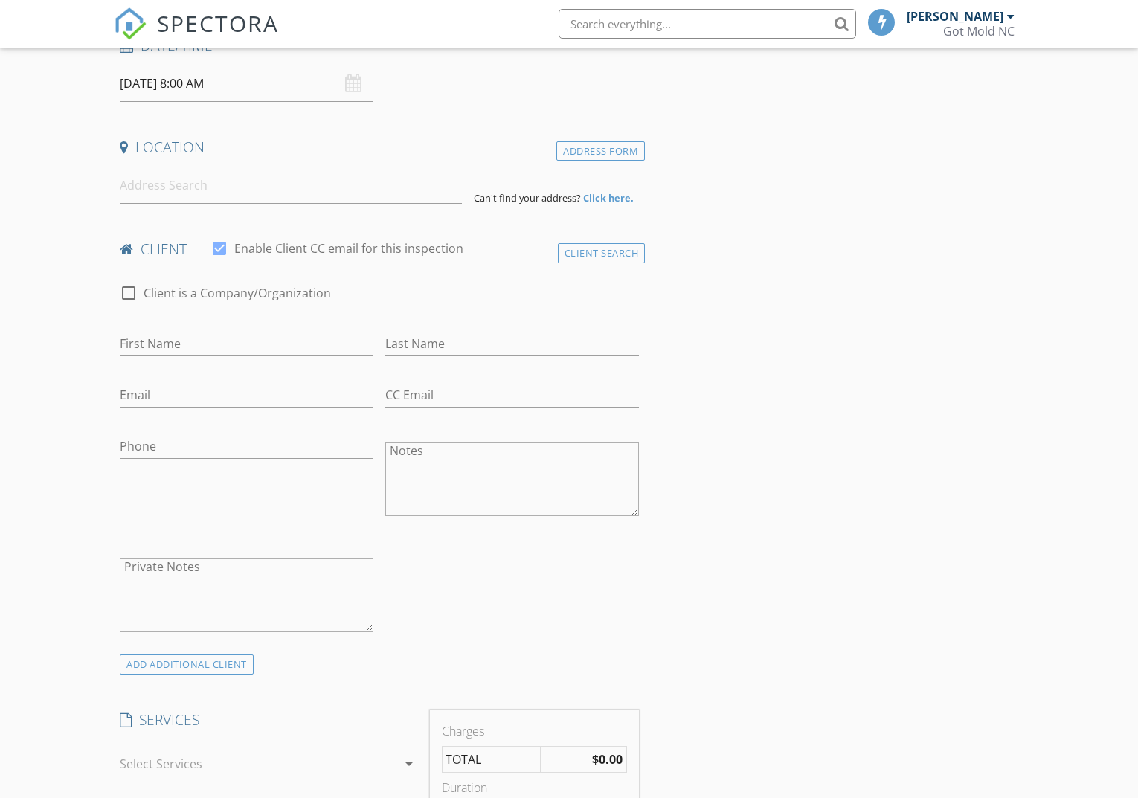
scroll to position [437, 0]
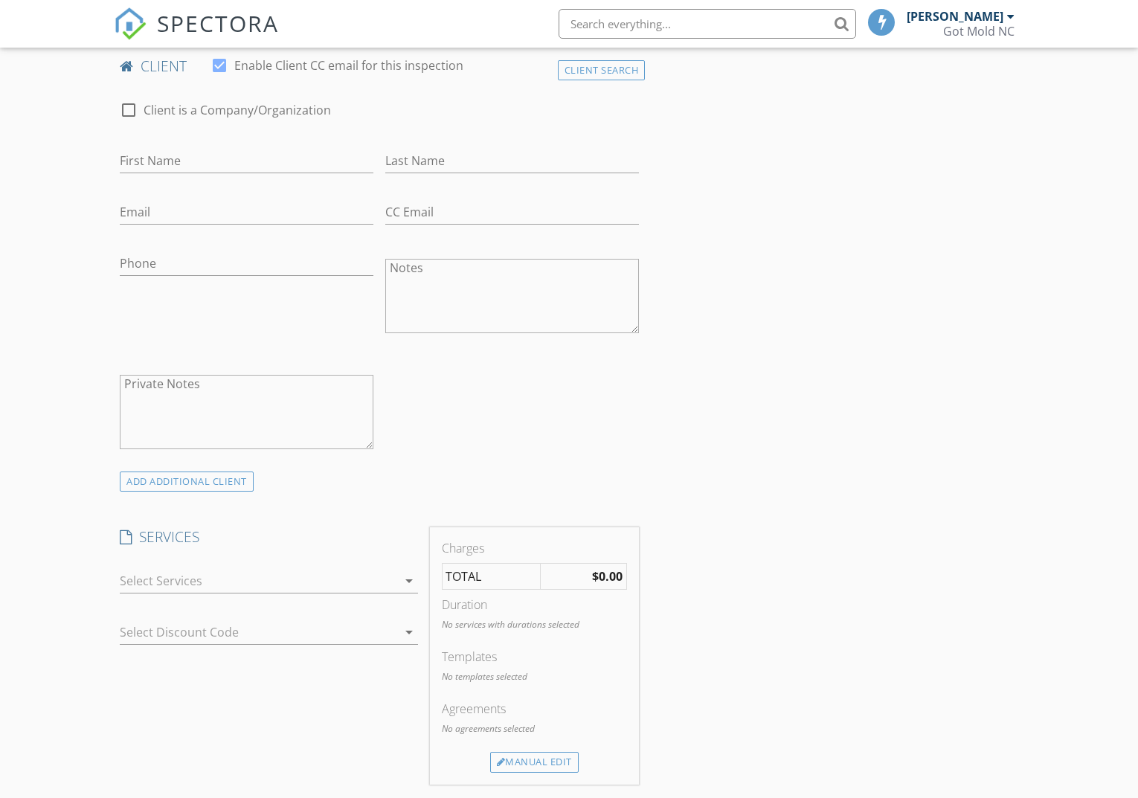
click at [394, 583] on div at bounding box center [259, 581] width 278 height 24
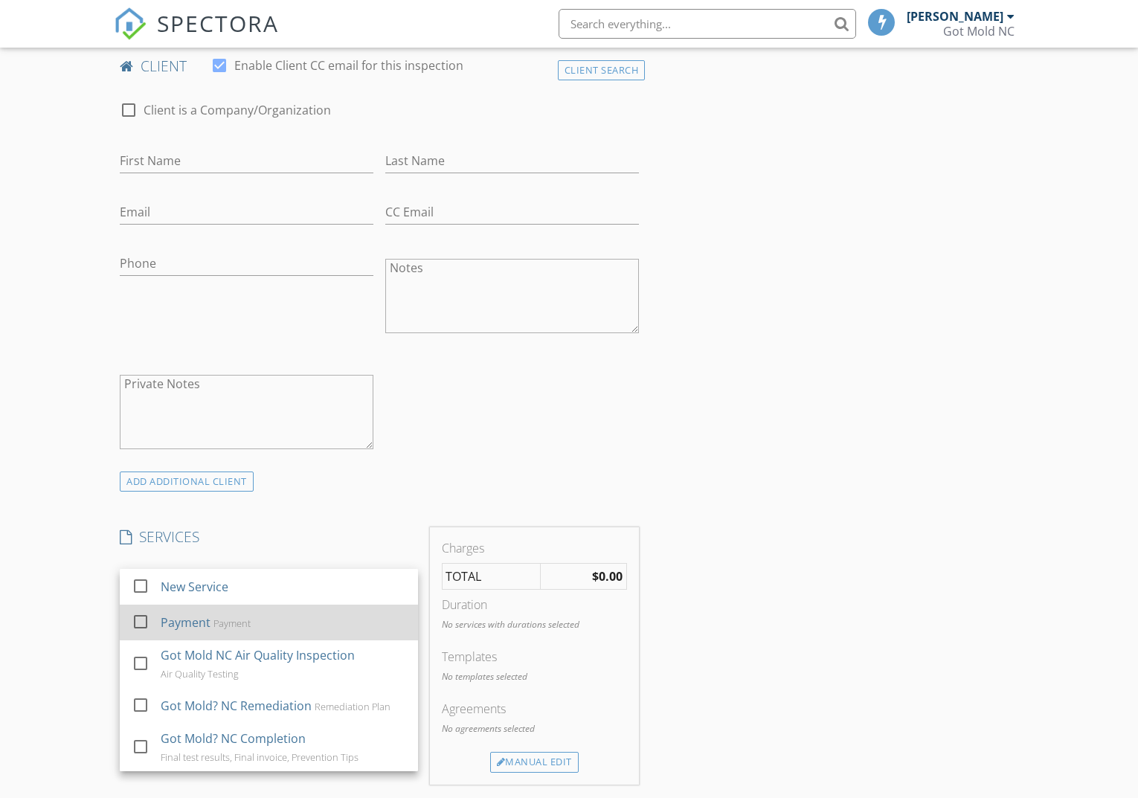
click at [215, 618] on div "Payment" at bounding box center [232, 623] width 37 height 12
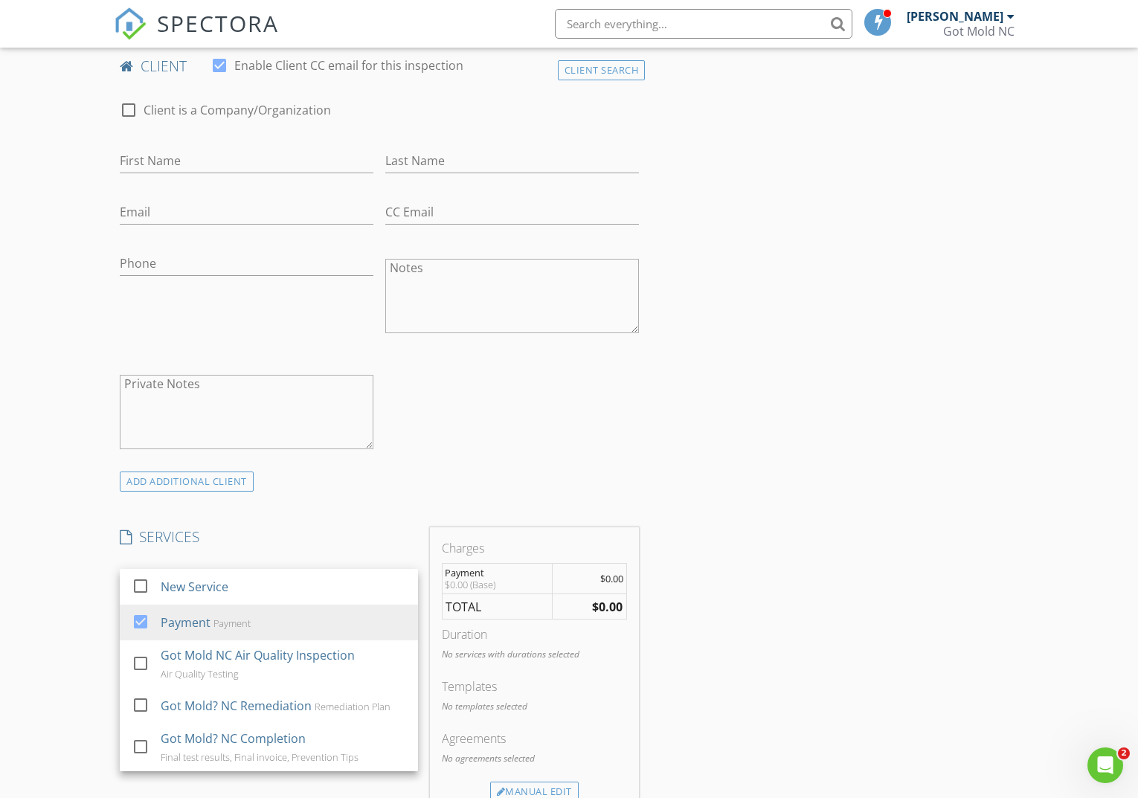
scroll to position [0, 0]
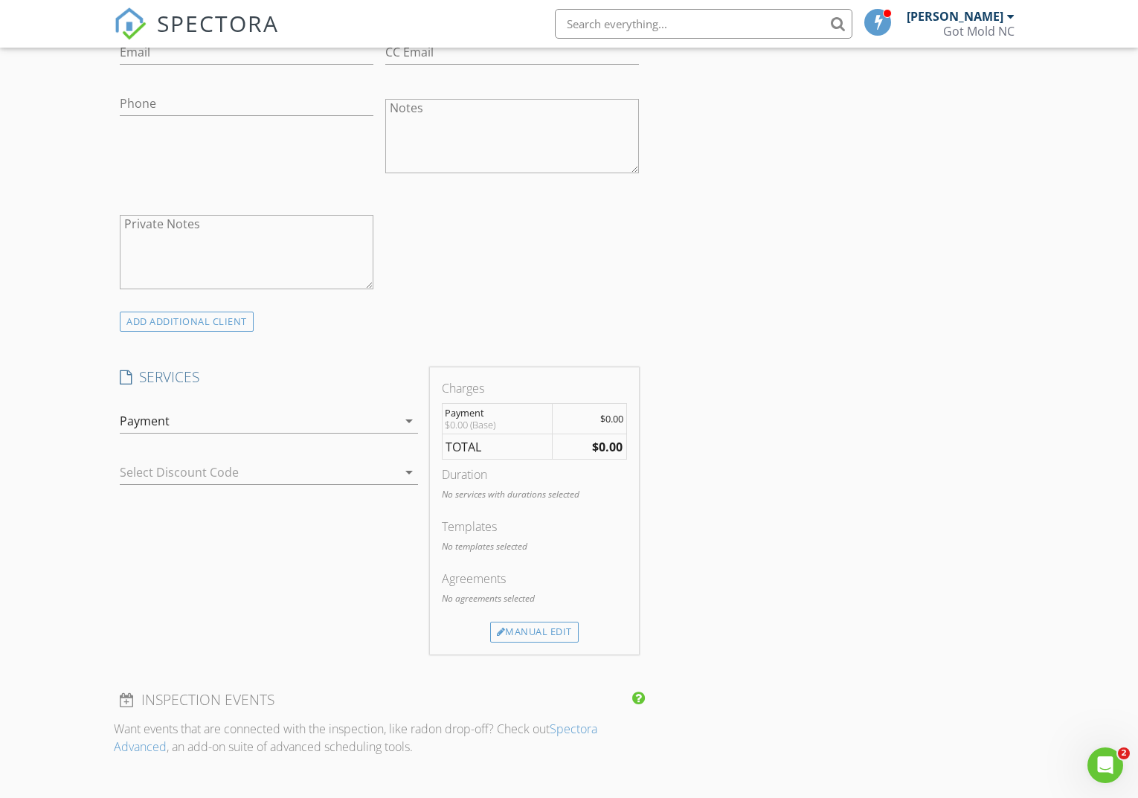
scroll to position [602, 0]
click at [538, 627] on div "Manual Edit" at bounding box center [534, 627] width 89 height 21
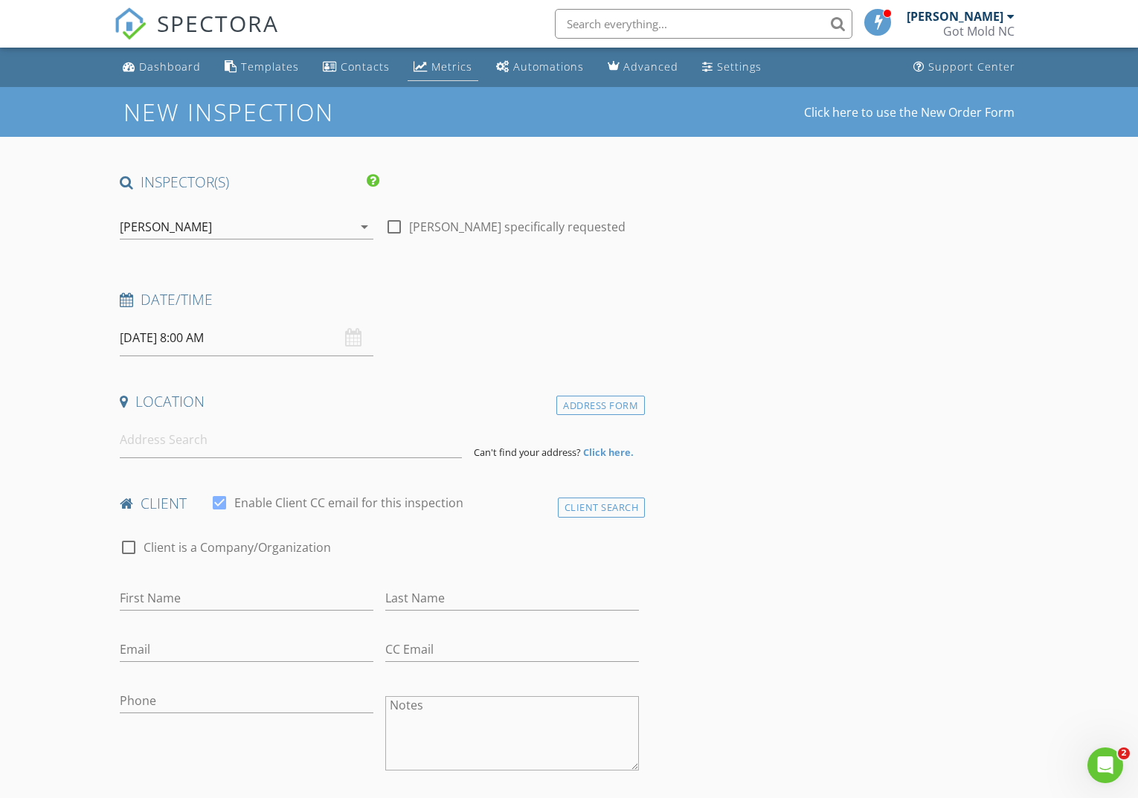
scroll to position [0, 0]
click at [718, 69] on div "Settings" at bounding box center [739, 67] width 45 height 14
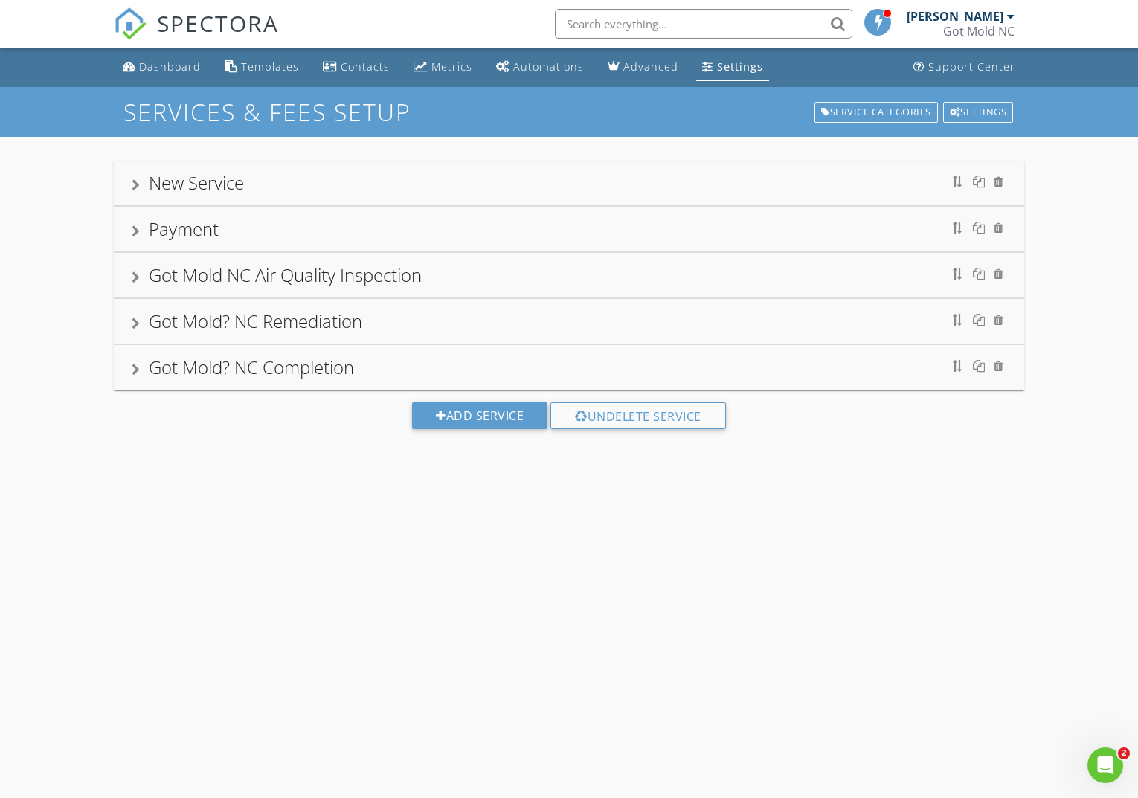
click at [193, 224] on div "Payment" at bounding box center [184, 228] width 70 height 25
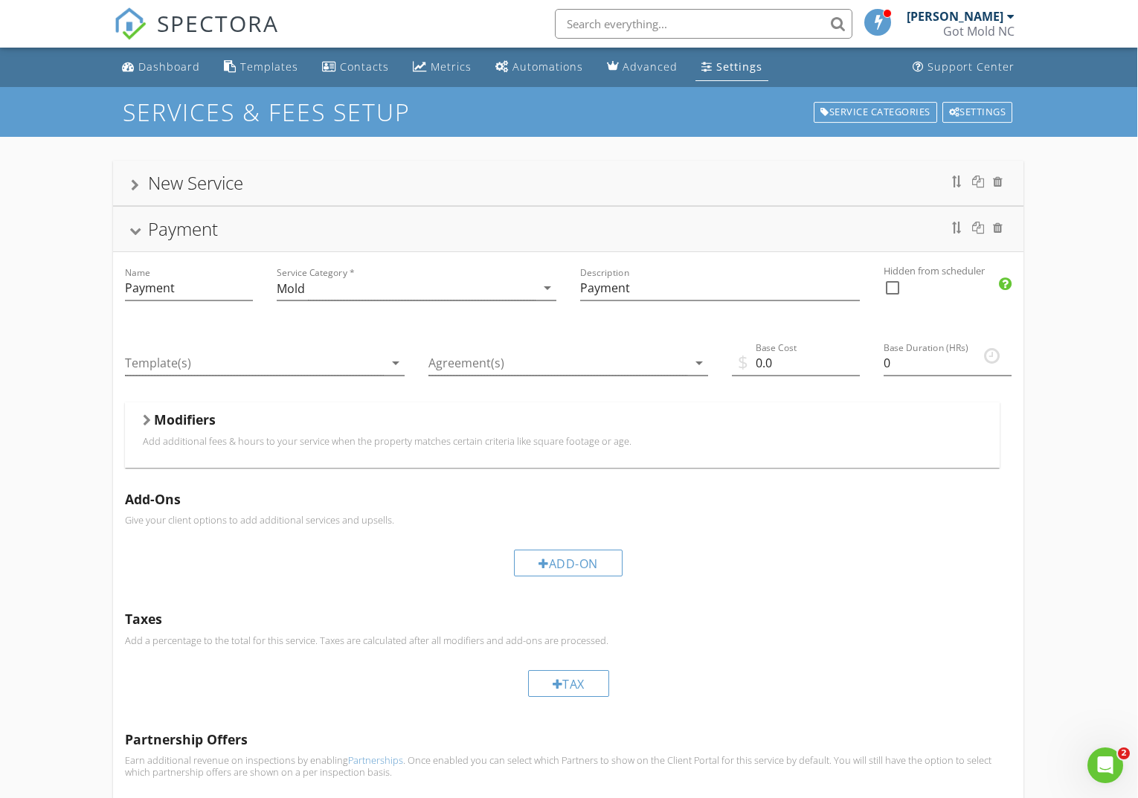
scroll to position [0, 1]
click at [162, 69] on div "Dashboard" at bounding box center [169, 67] width 62 height 14
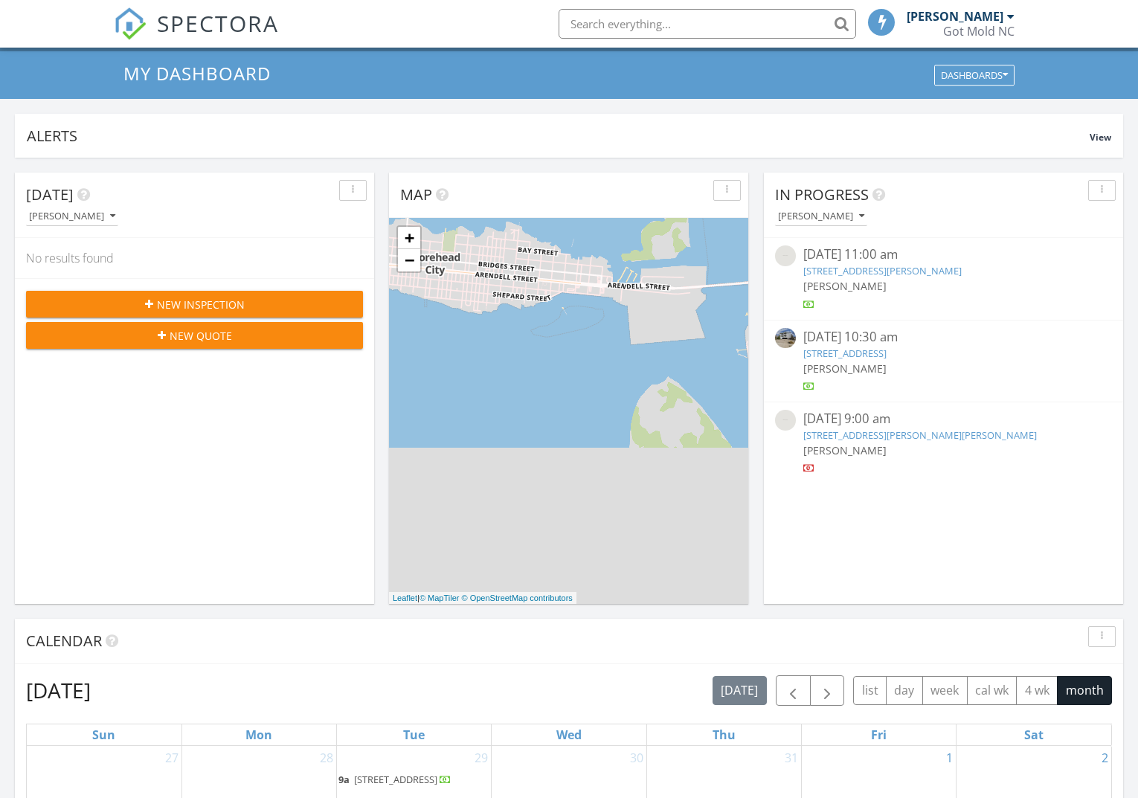
scroll to position [42, 0]
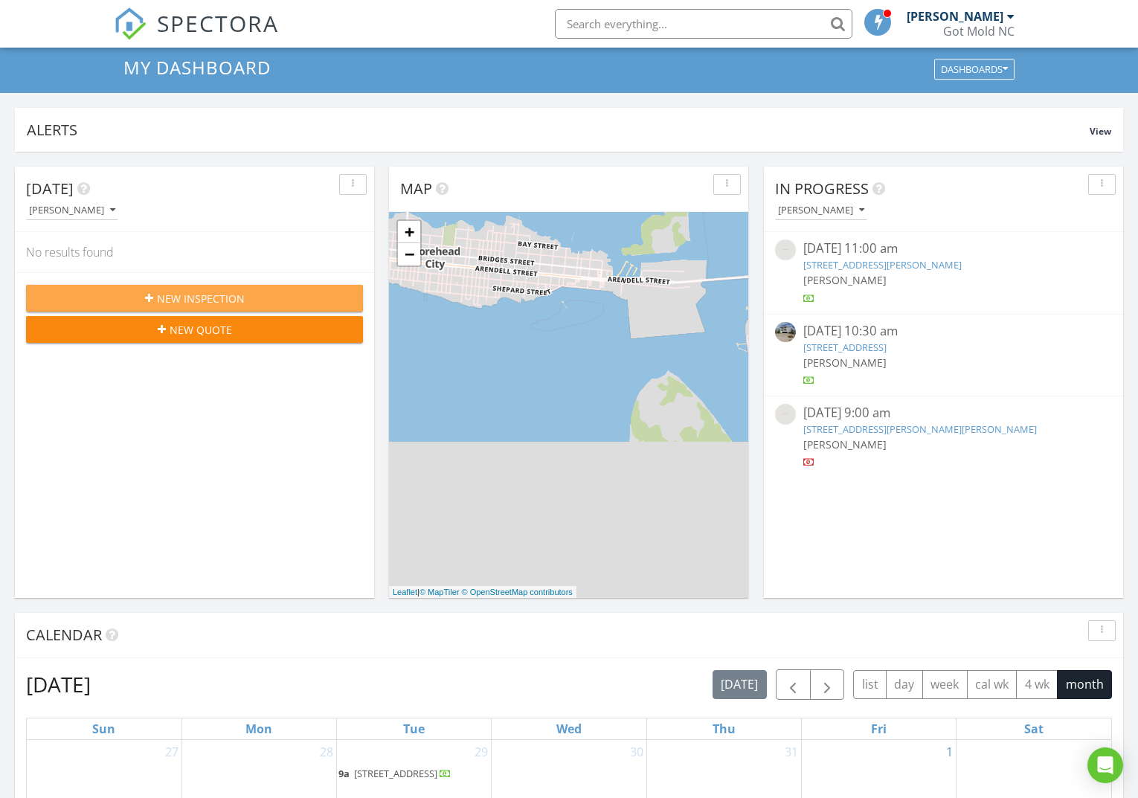
click at [184, 300] on span "New Inspection" at bounding box center [201, 299] width 88 height 16
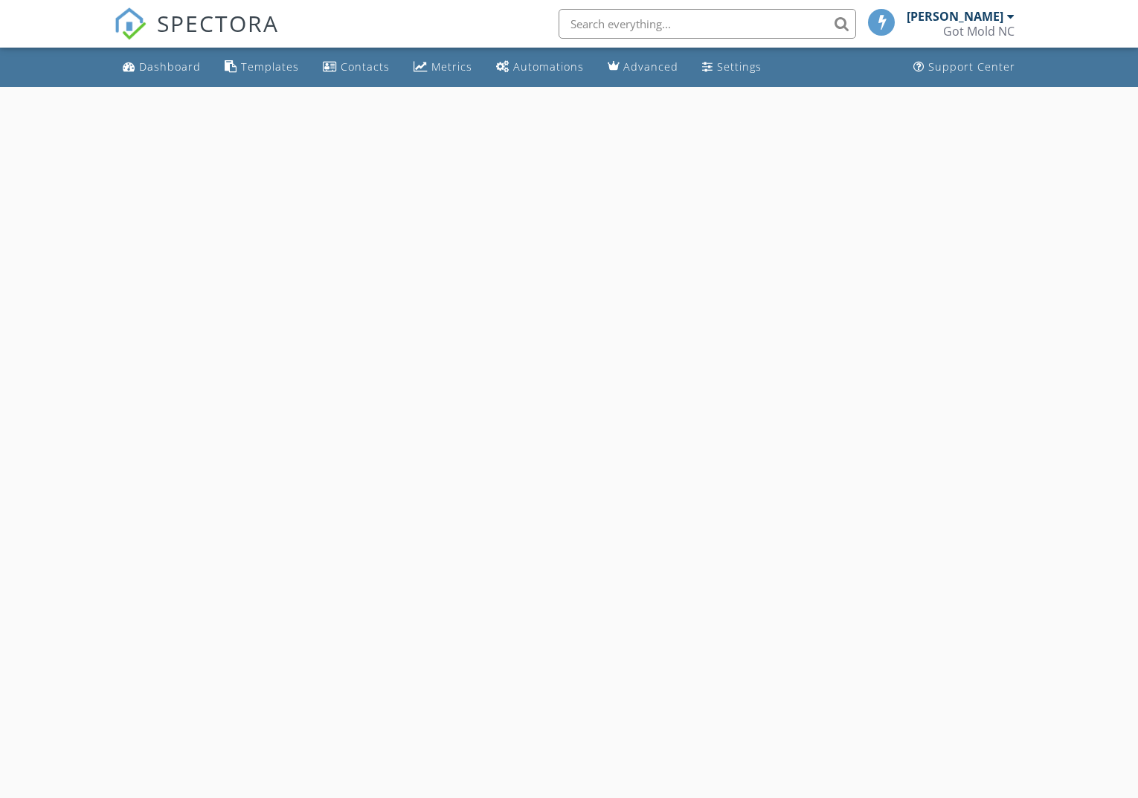
select select "7"
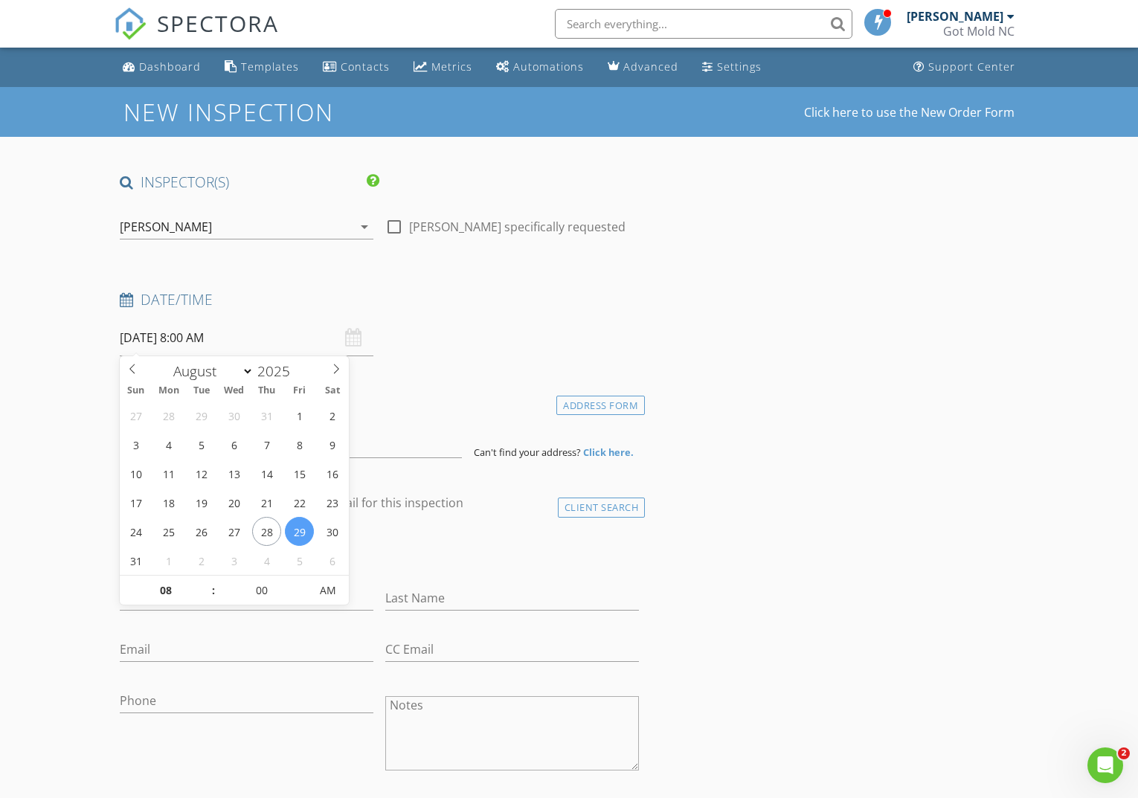
click at [149, 335] on input "08/29/2025 8:00 AM" at bounding box center [247, 338] width 254 height 36
type input "08/28/2025 8:00 AM"
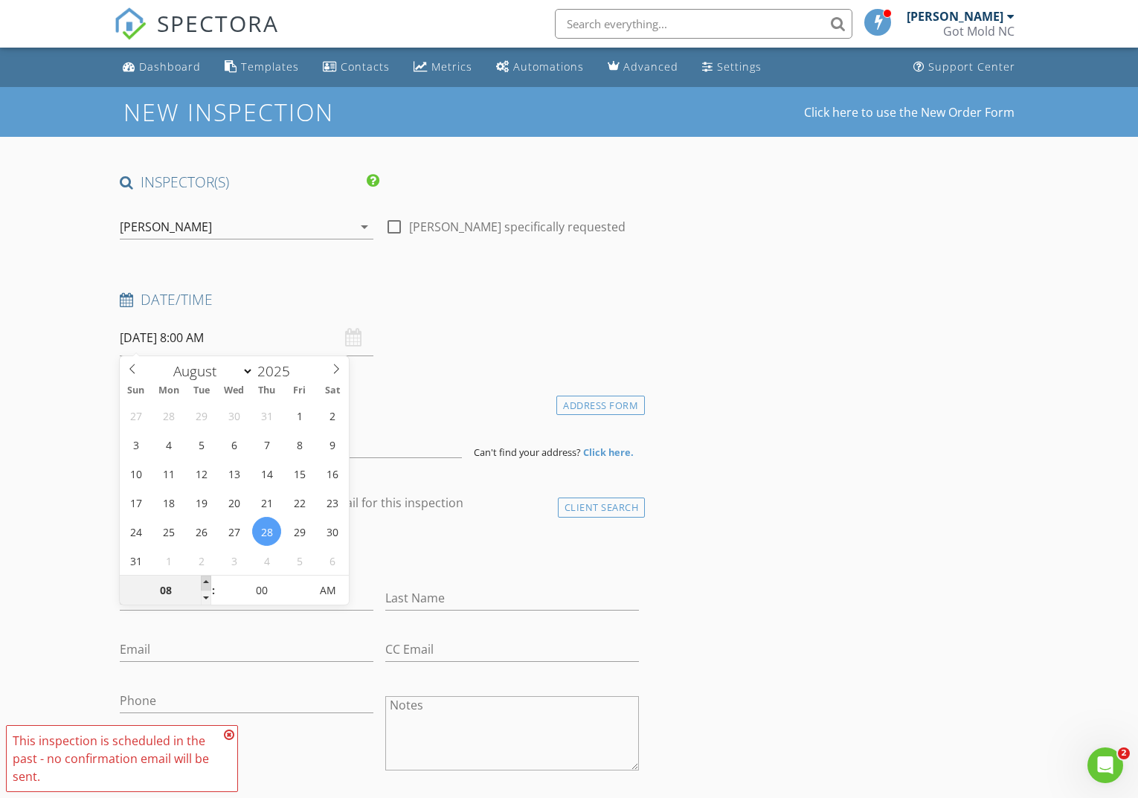
type input "09"
type input "08/28/2025 9:00 AM"
click at [206, 583] on span at bounding box center [206, 583] width 10 height 15
type input "10"
type input "08/28/2025 10:00 AM"
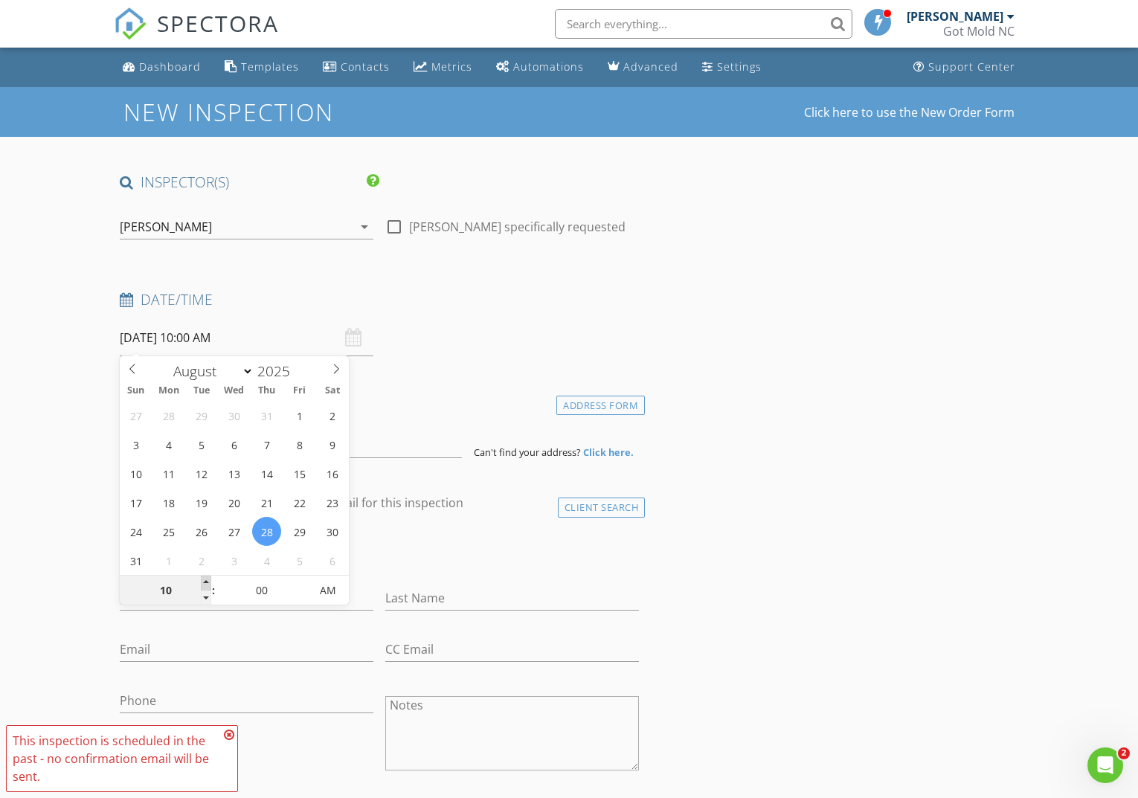
click at [206, 583] on span at bounding box center [206, 583] width 10 height 15
type input "11"
type input "08/28/2025 11:00 AM"
click at [206, 583] on span at bounding box center [206, 583] width 10 height 15
type input "12"
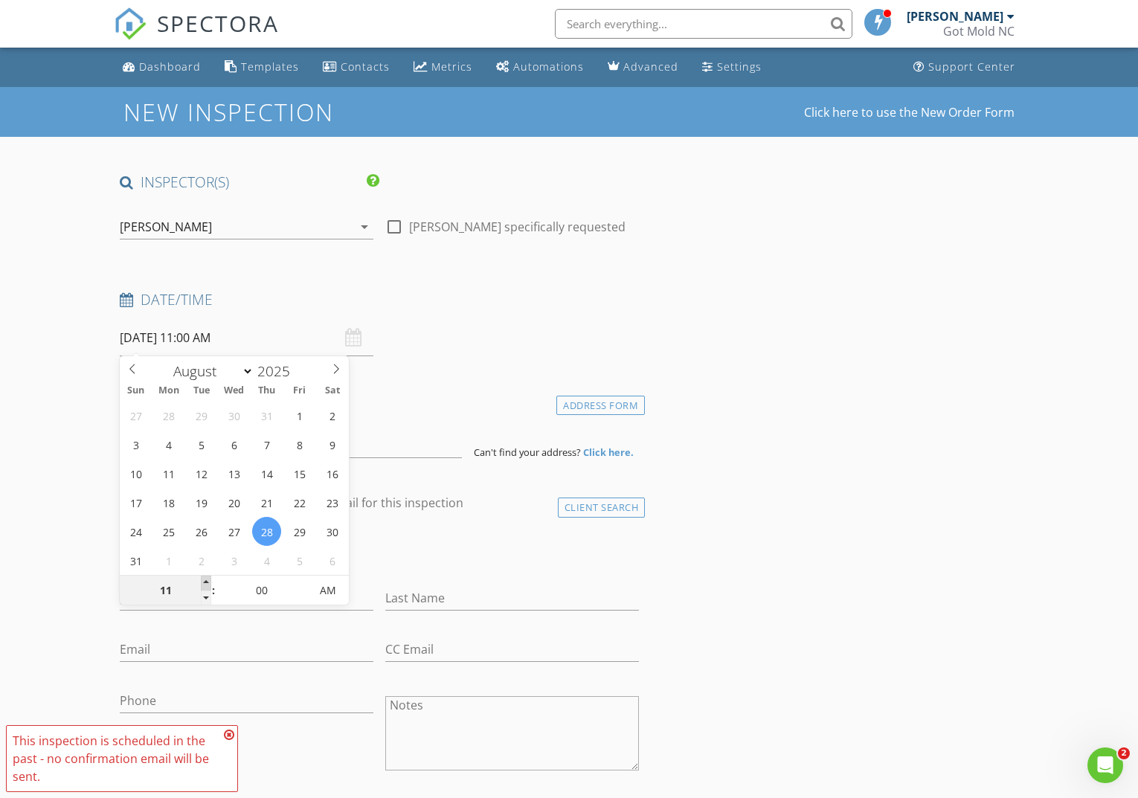
type input "08/28/2025 12:00 PM"
click at [206, 583] on span at bounding box center [206, 583] width 10 height 15
type input "01"
type input "08/28/2025 1:00 PM"
click at [206, 582] on span at bounding box center [206, 583] width 10 height 15
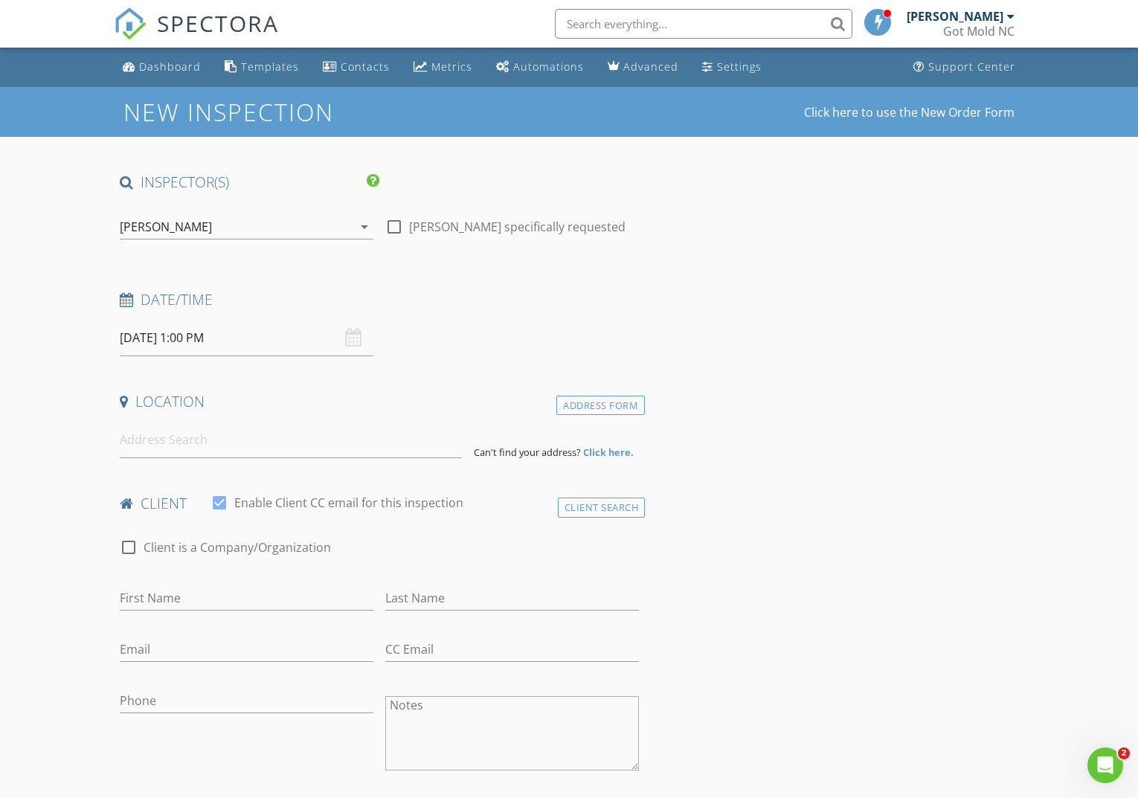
click at [194, 441] on input at bounding box center [291, 440] width 342 height 36
click at [568, 509] on div "Client Search" at bounding box center [602, 508] width 88 height 20
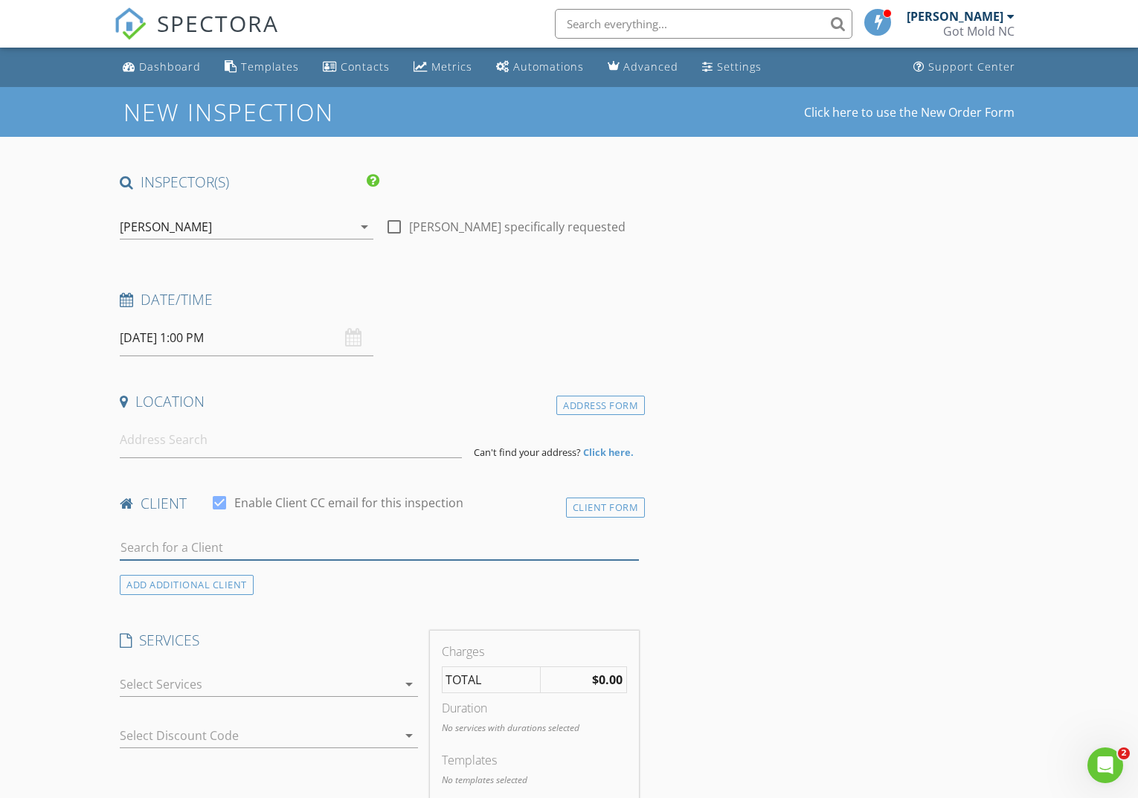
click at [277, 551] on input "text" at bounding box center [379, 548] width 519 height 25
type input "shannon"
click at [312, 563] on li "Shannon Triolo swtriolo@att.net" at bounding box center [380, 581] width 518 height 42
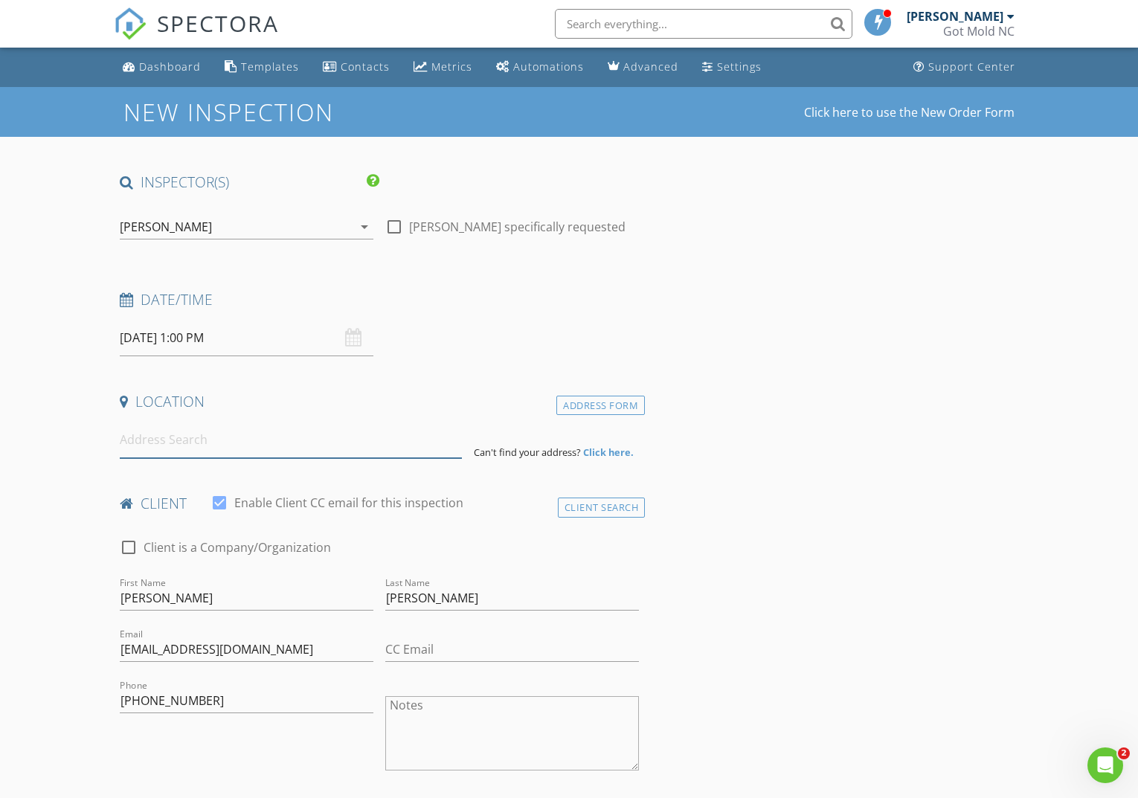
click at [214, 439] on input at bounding box center [291, 440] width 342 height 36
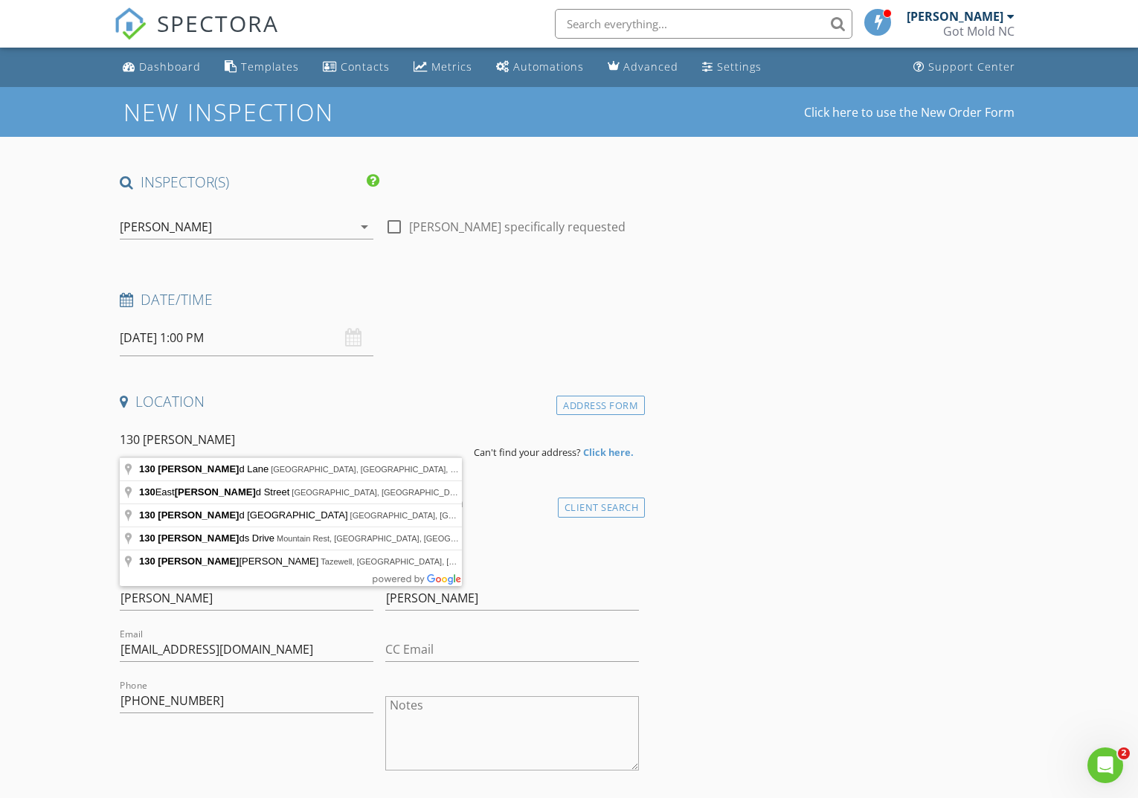
type input "130 Harold Lane, Davis, NC, USA"
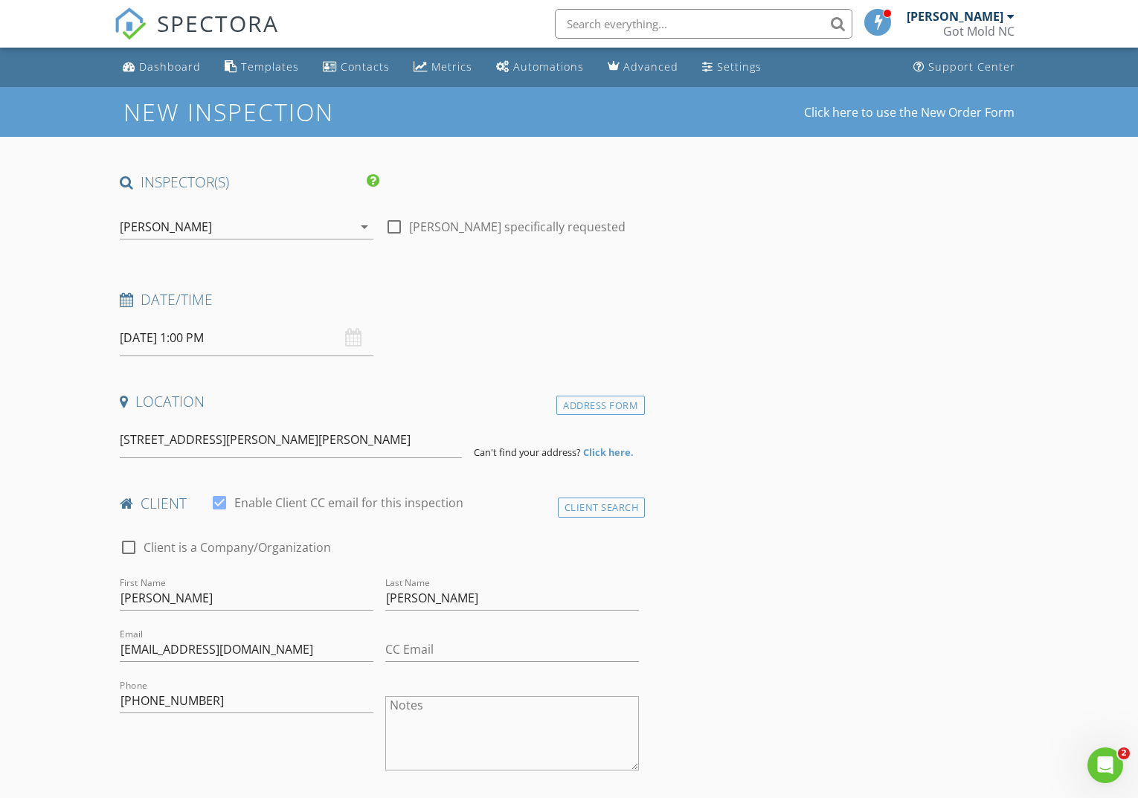
drag, startPoint x: 223, startPoint y: 437, endPoint x: 240, endPoint y: 473, distance: 39.3
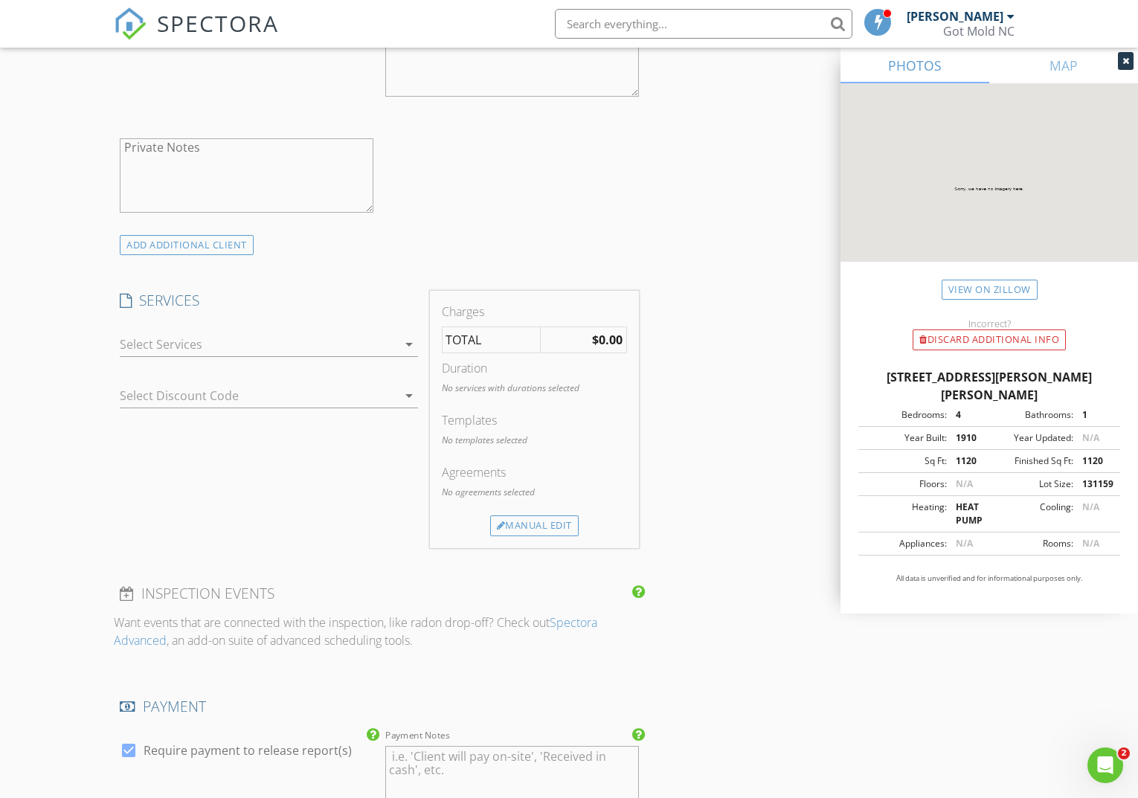
scroll to position [979, 0]
click at [407, 341] on icon "arrow_drop_down" at bounding box center [409, 344] width 18 height 18
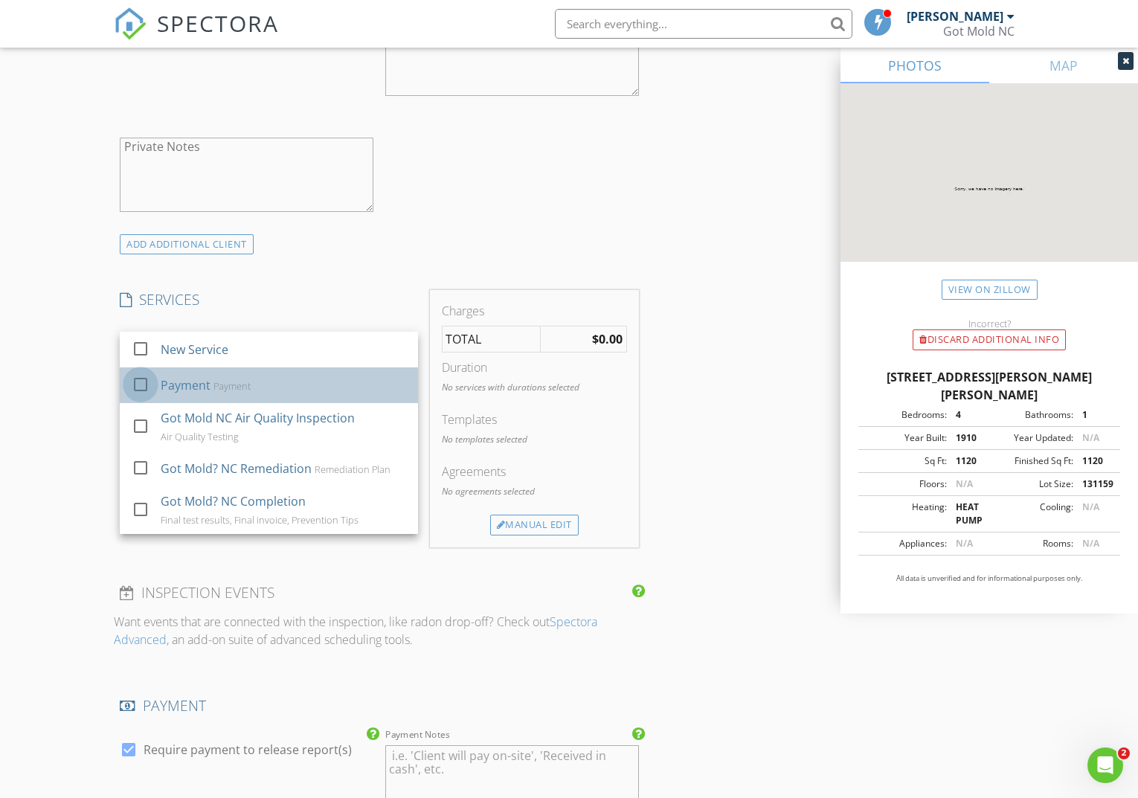
click at [147, 379] on div at bounding box center [140, 384] width 25 height 25
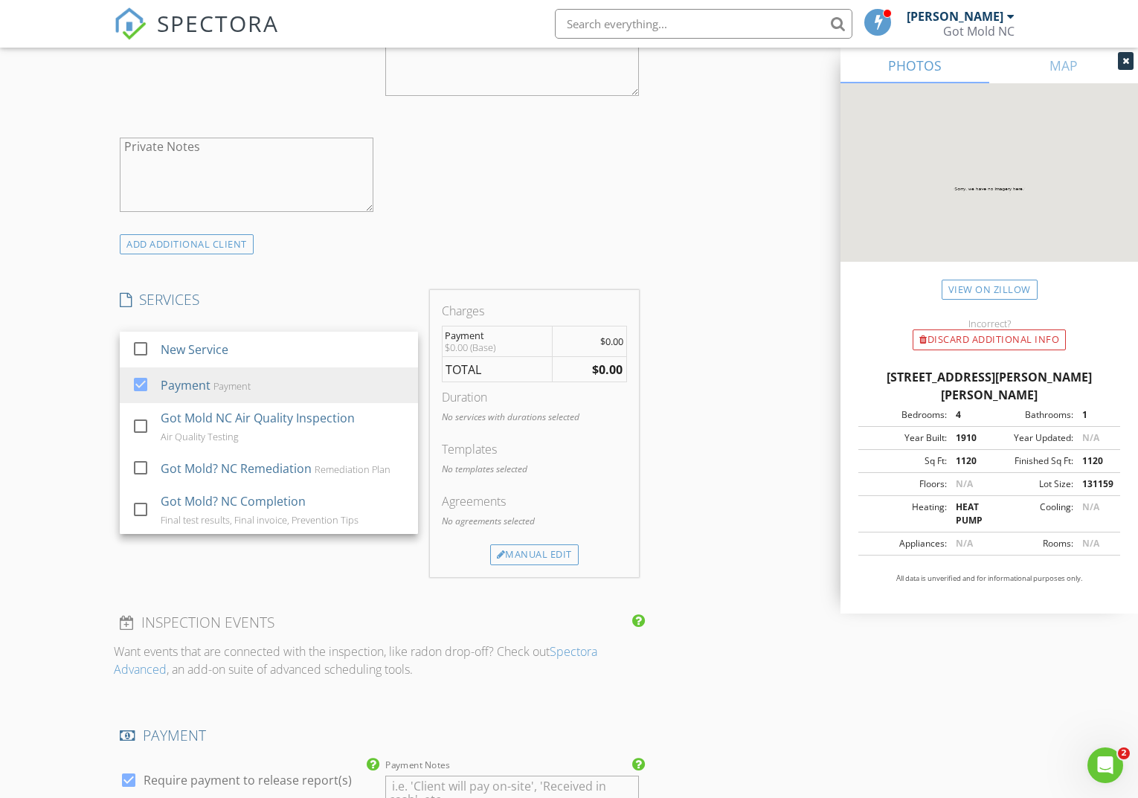
drag, startPoint x: 566, startPoint y: 506, endPoint x: 555, endPoint y: 541, distance: 36.7
click at [567, 506] on div "Agreements" at bounding box center [535, 502] width 186 height 18
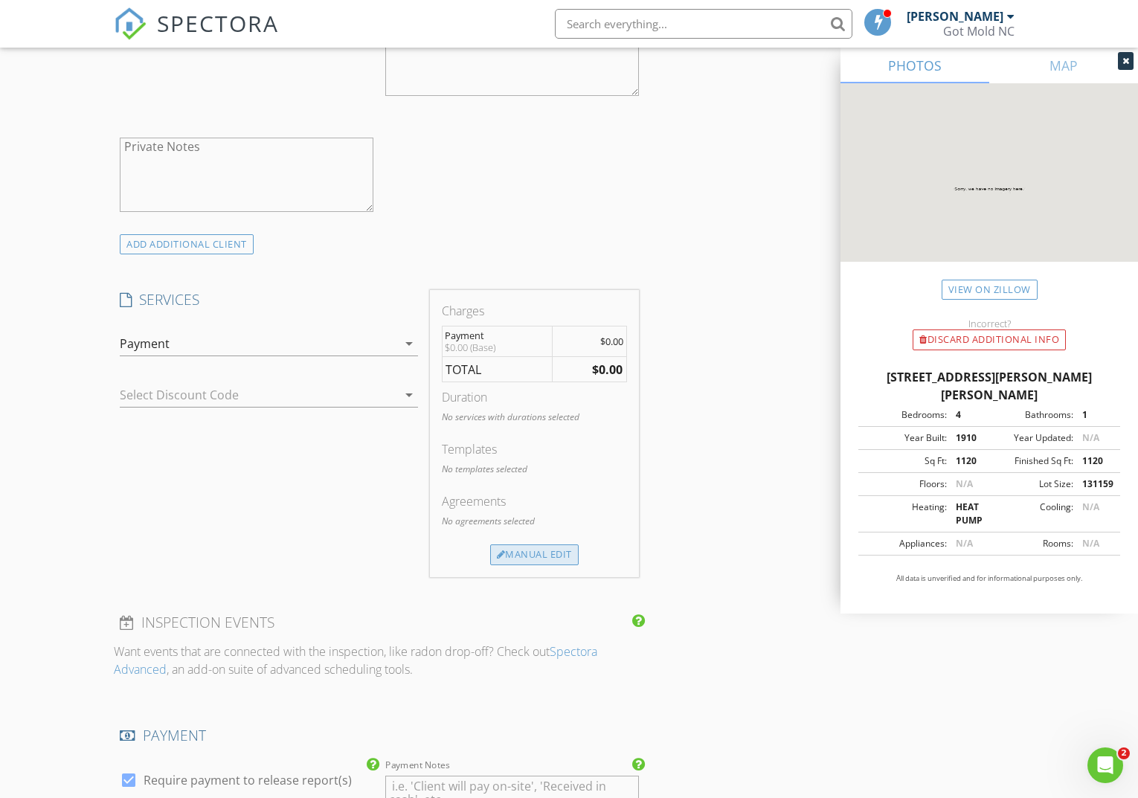
click at [545, 554] on div "Manual Edit" at bounding box center [534, 555] width 89 height 21
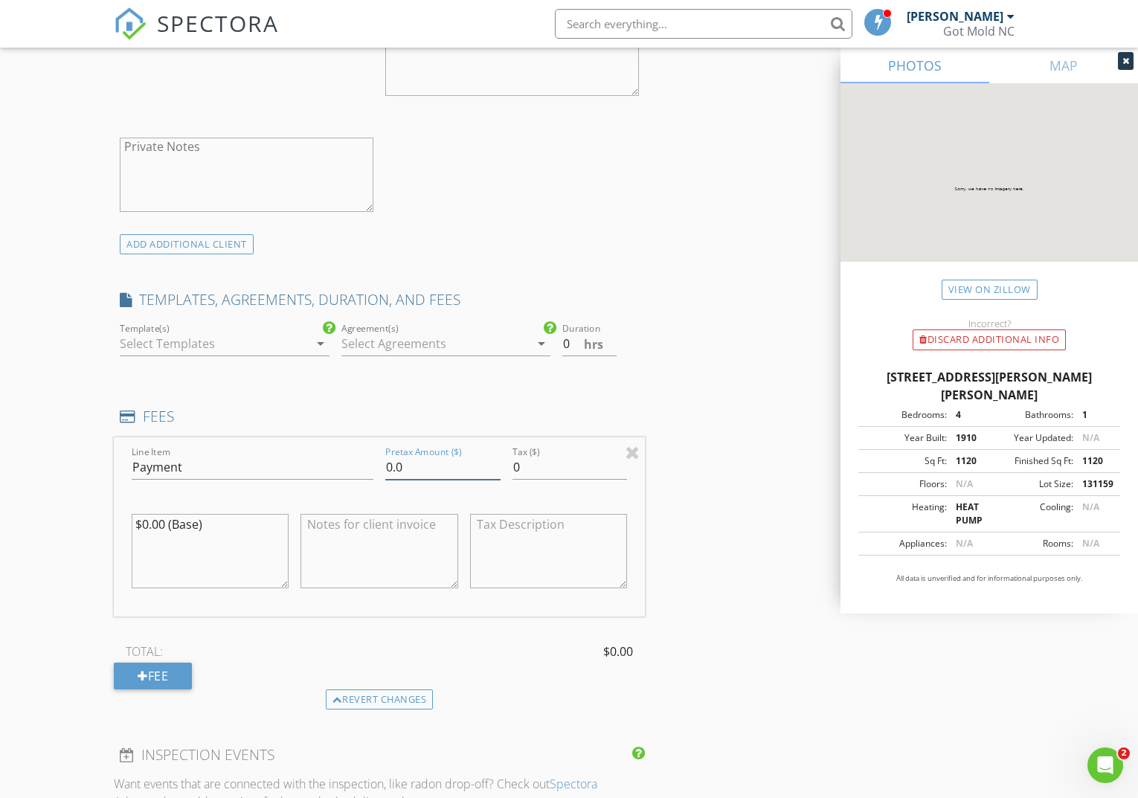
drag, startPoint x: 414, startPoint y: 465, endPoint x: 367, endPoint y: 464, distance: 46.9
click at [367, 464] on div "Line Item Payment Pretax Amount ($) 0.0 Tax ($) 0 $0.00 (Base)" at bounding box center [379, 526] width 531 height 179
type input "2109.00"
click at [225, 546] on textarea "$0.00 (Base)" at bounding box center [210, 551] width 157 height 74
drag, startPoint x: 200, startPoint y: 521, endPoint x: 211, endPoint y: 525, distance: 11.1
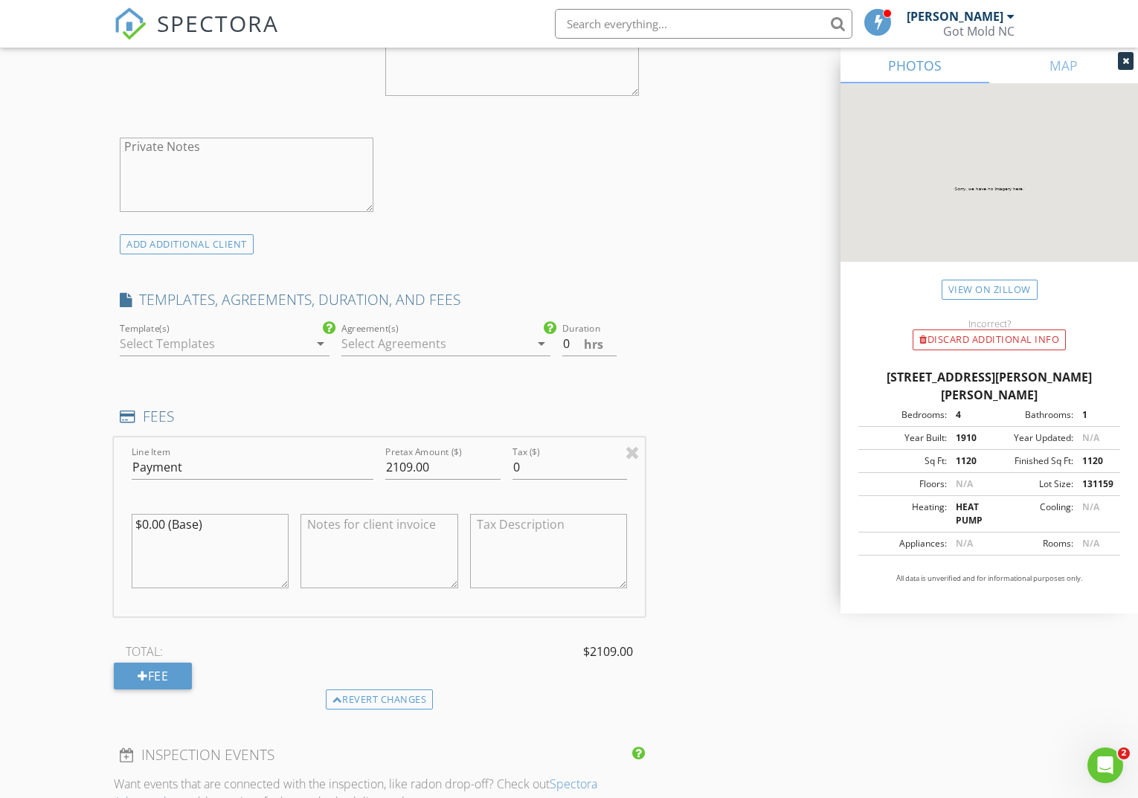
click at [143, 519] on textarea "$0.00 (Base)" at bounding box center [210, 551] width 157 height 74
type textarea "$2109.00 (Final)"
click at [690, 490] on div "INSPECTOR(S) check_box J.W. Parker PRIMARY J.W. Parker arrow_drop_down check_bo…" at bounding box center [569, 495] width 911 height 2602
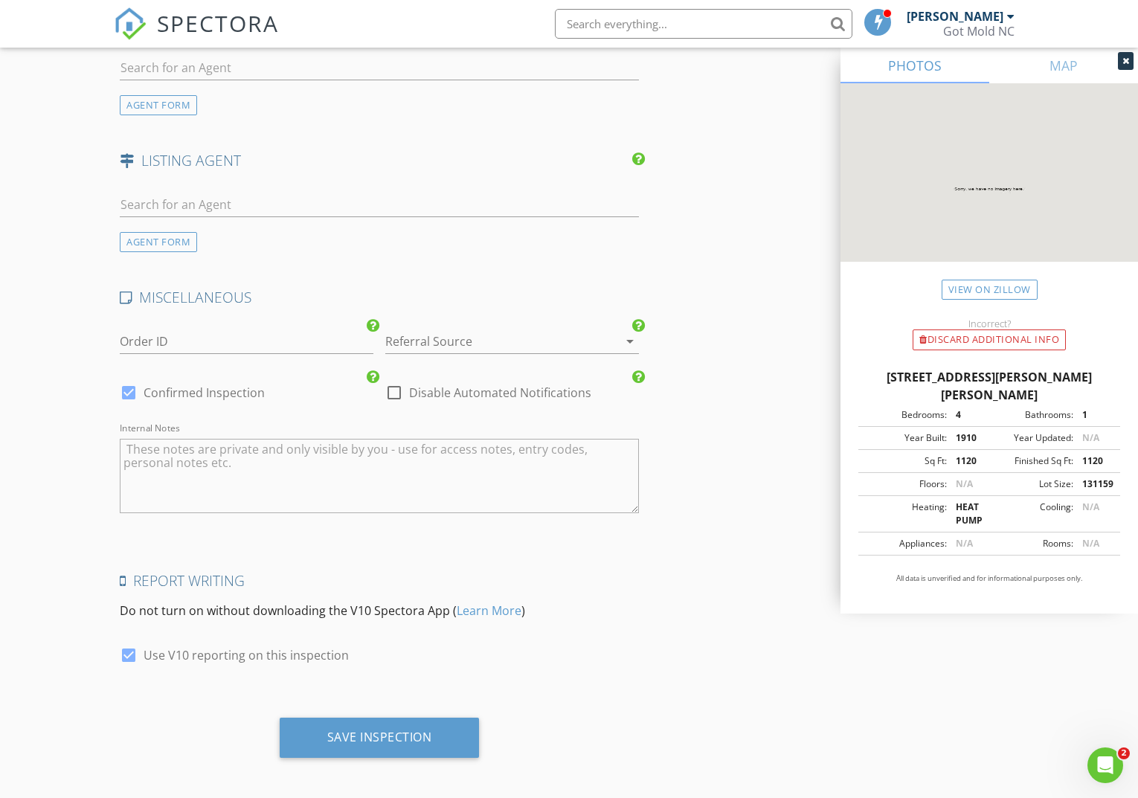
scroll to position [2005, 0]
click at [641, 371] on icon at bounding box center [638, 377] width 13 height 15
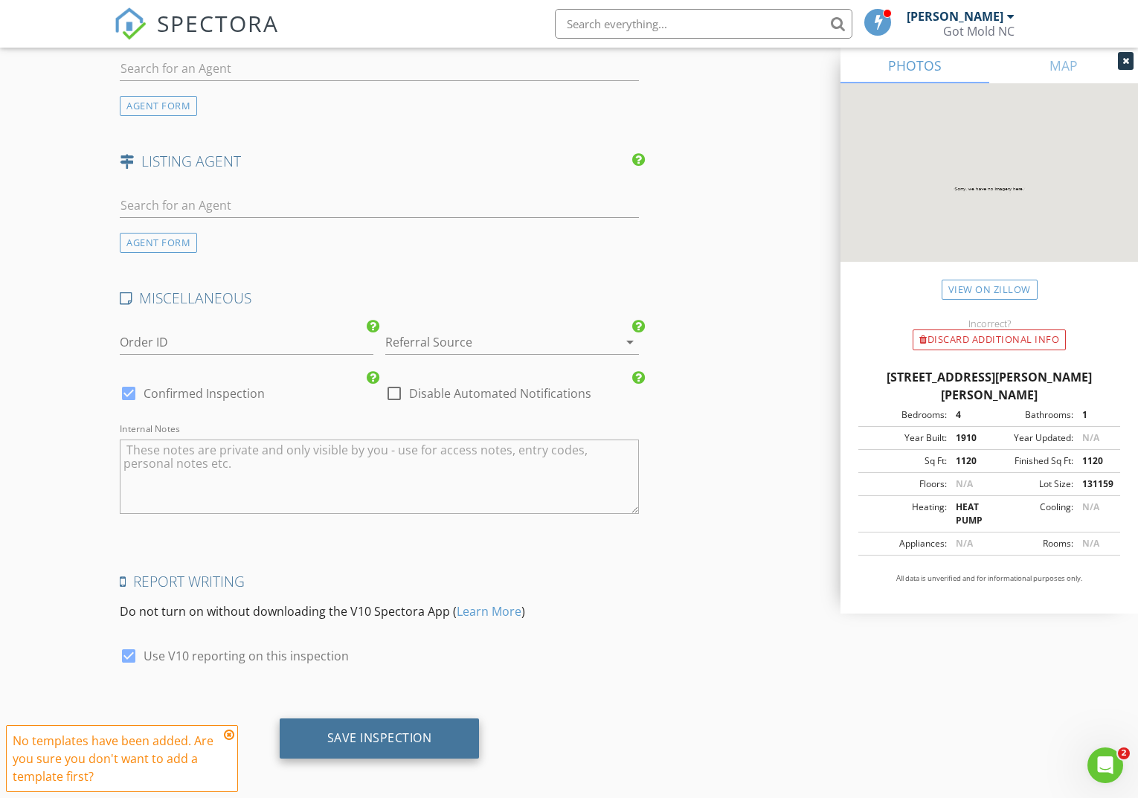
click at [379, 733] on div "Save Inspection" at bounding box center [379, 738] width 105 height 15
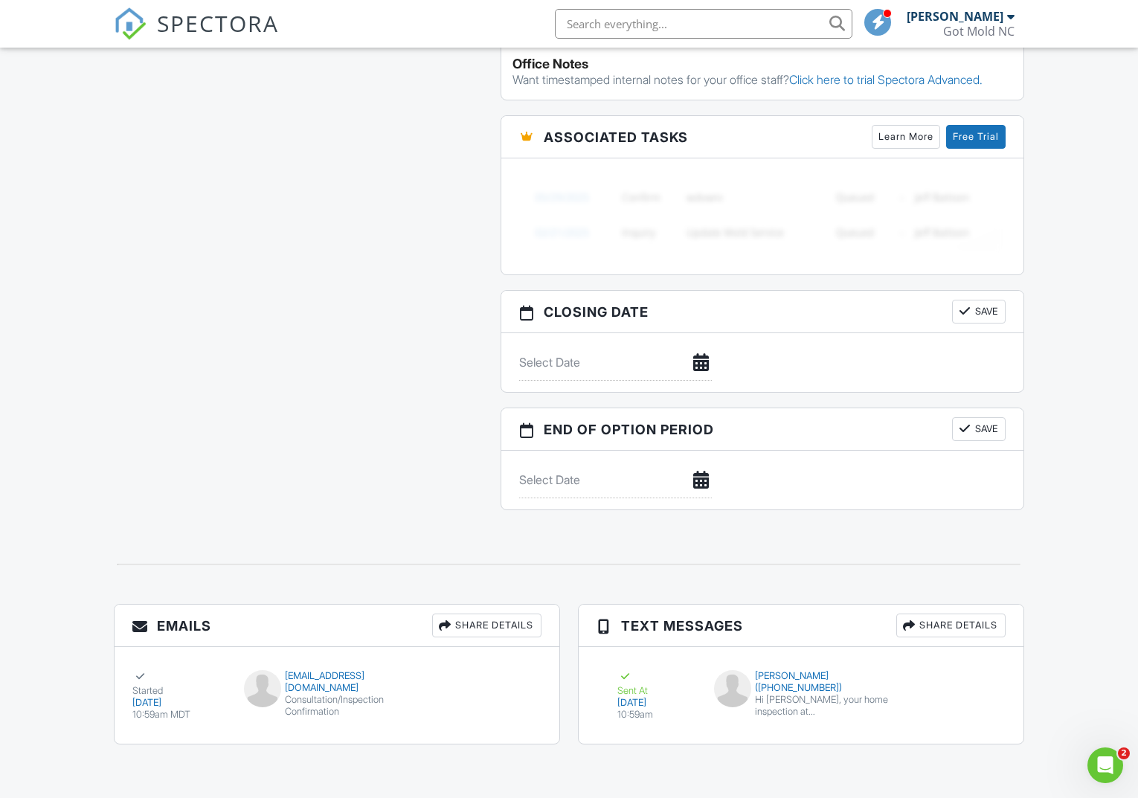
scroll to position [1133, 0]
click at [211, 18] on span "SPECTORA" at bounding box center [218, 22] width 122 height 31
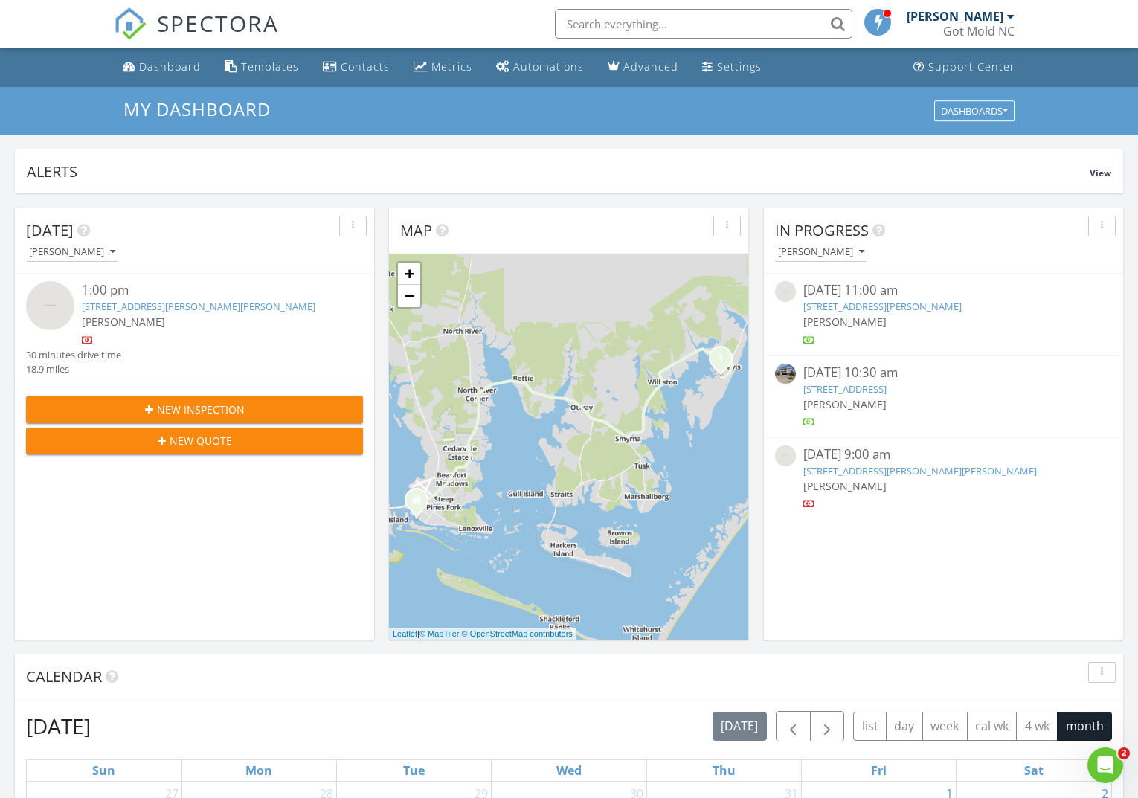
click at [1010, 18] on div at bounding box center [1010, 16] width 7 height 12
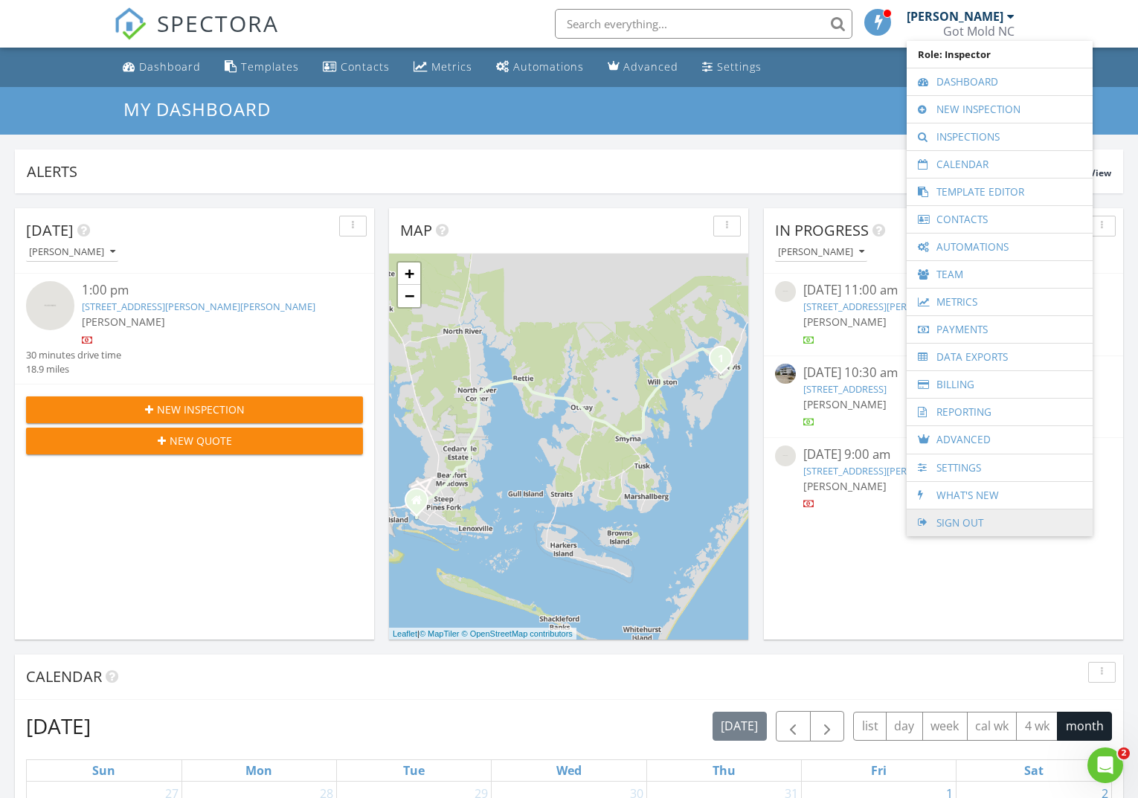
click at [1003, 518] on link "Sign Out" at bounding box center [999, 523] width 171 height 27
